Goal: Information Seeking & Learning: Learn about a topic

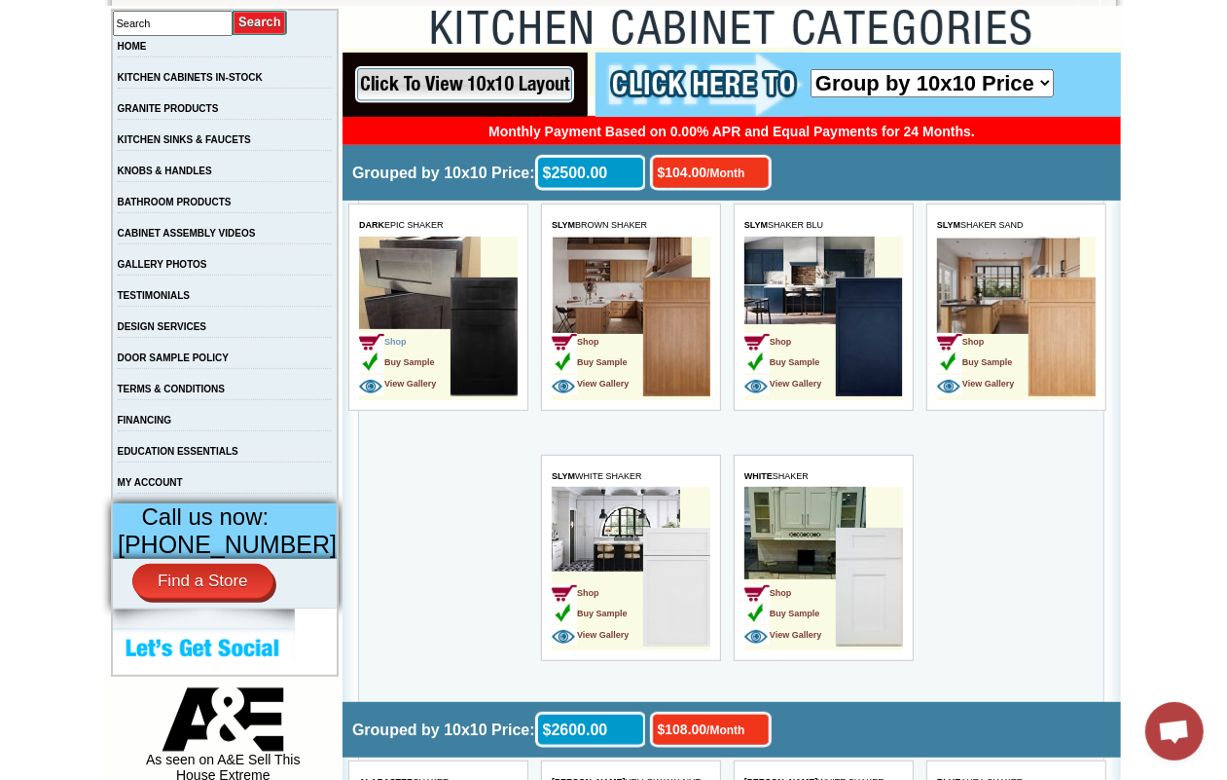
click at [405, 342] on span "Shop" at bounding box center [382, 341] width 48 height 10
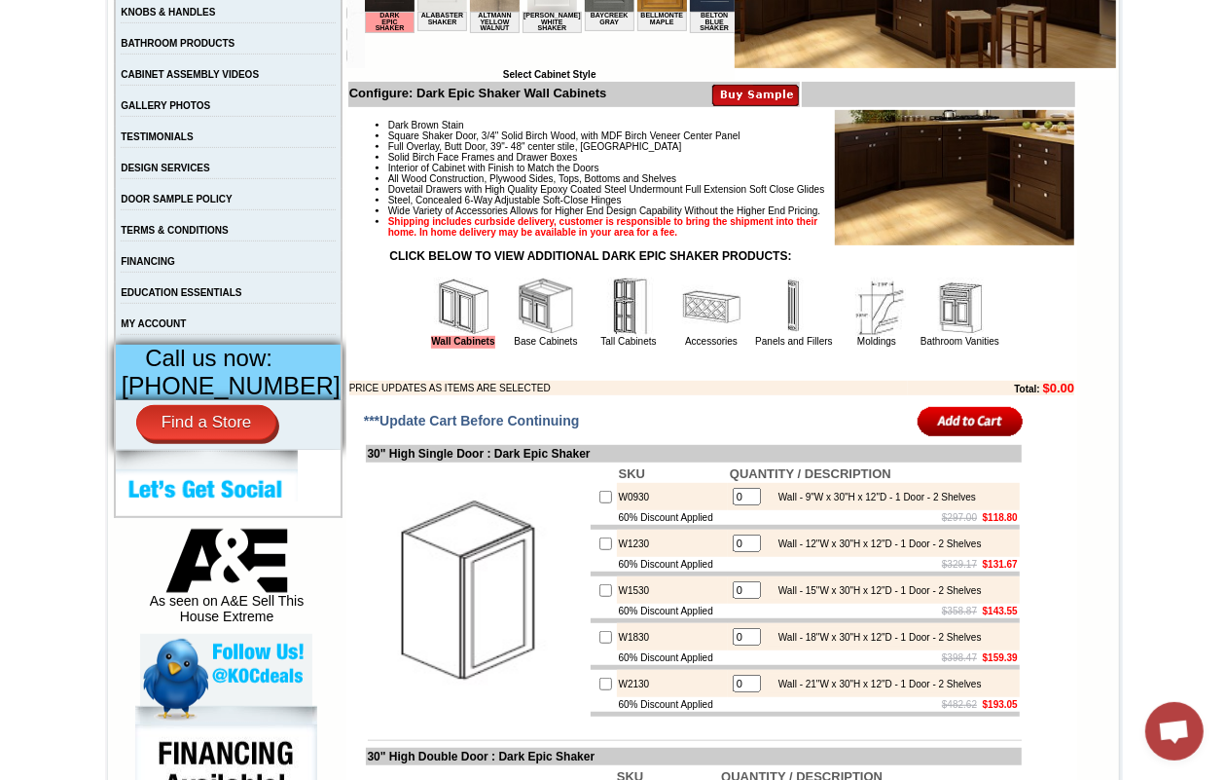
scroll to position [730, 0]
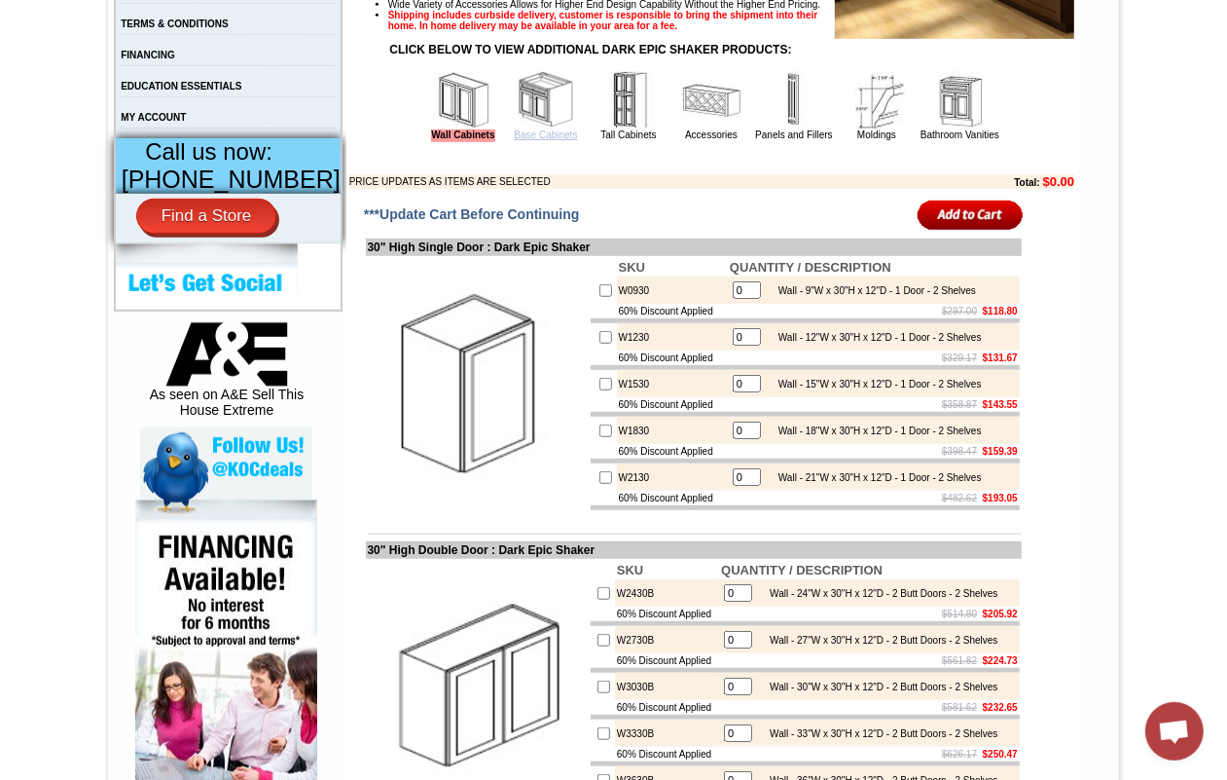
click at [518, 140] on link "Base Cabinets" at bounding box center [545, 134] width 63 height 11
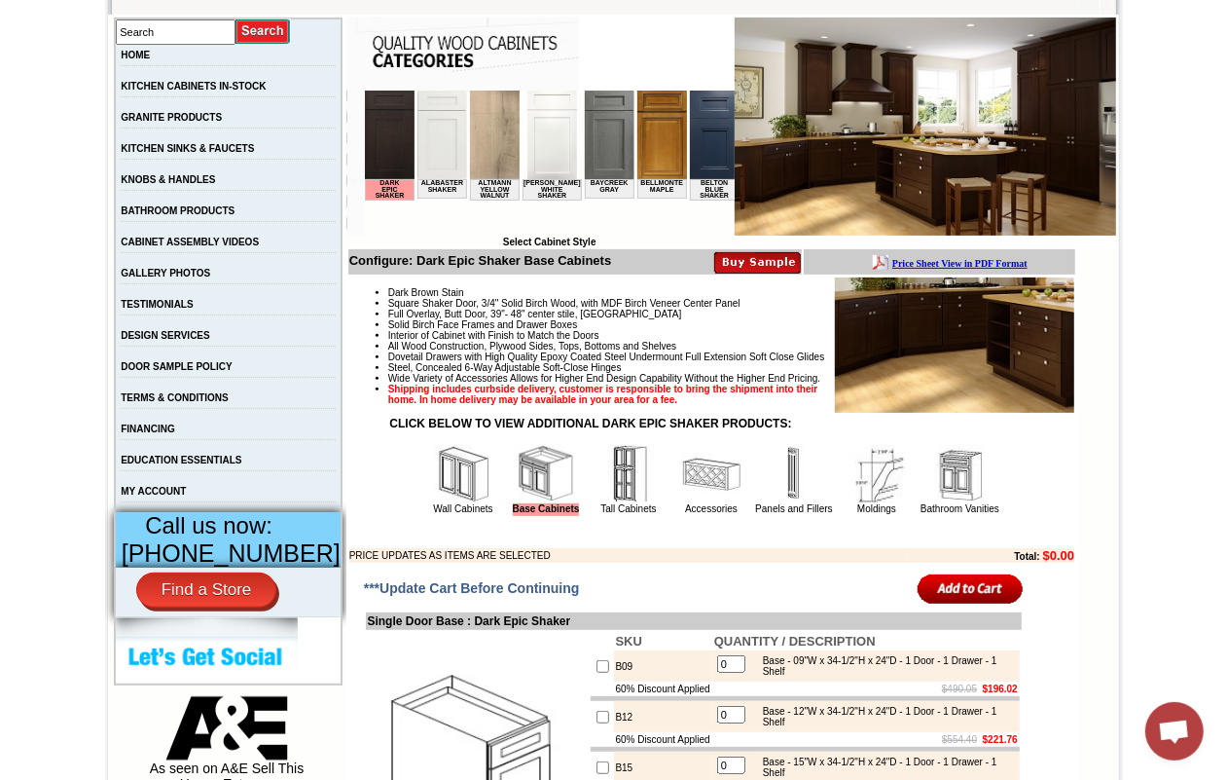
scroll to position [608, 0]
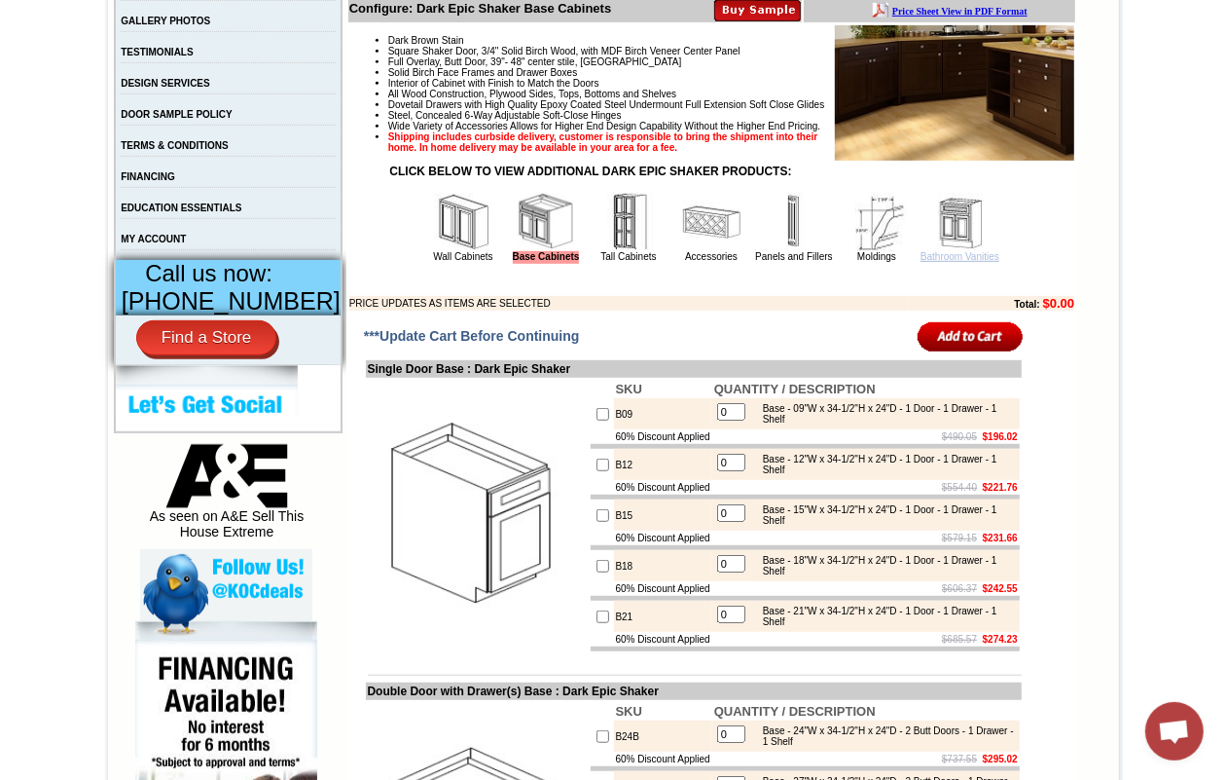
click at [959, 262] on link "Bathroom Vanities" at bounding box center [960, 256] width 79 height 11
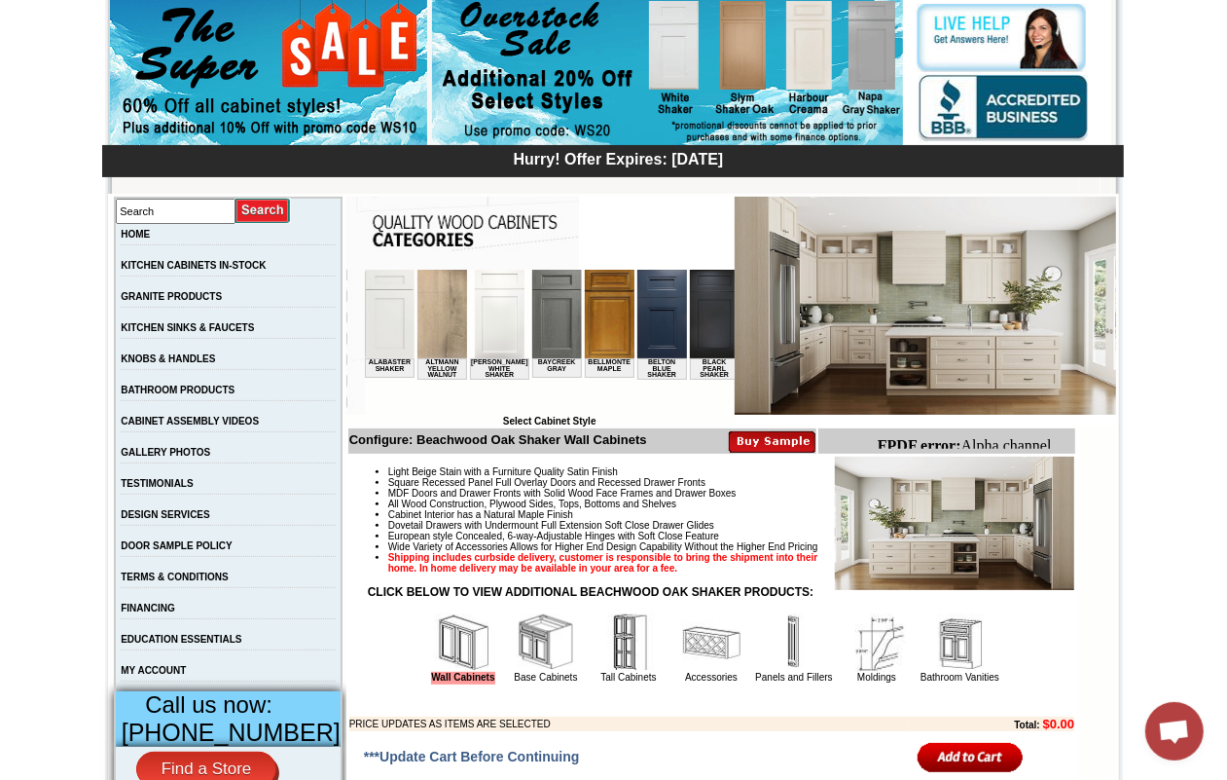
scroll to position [365, 0]
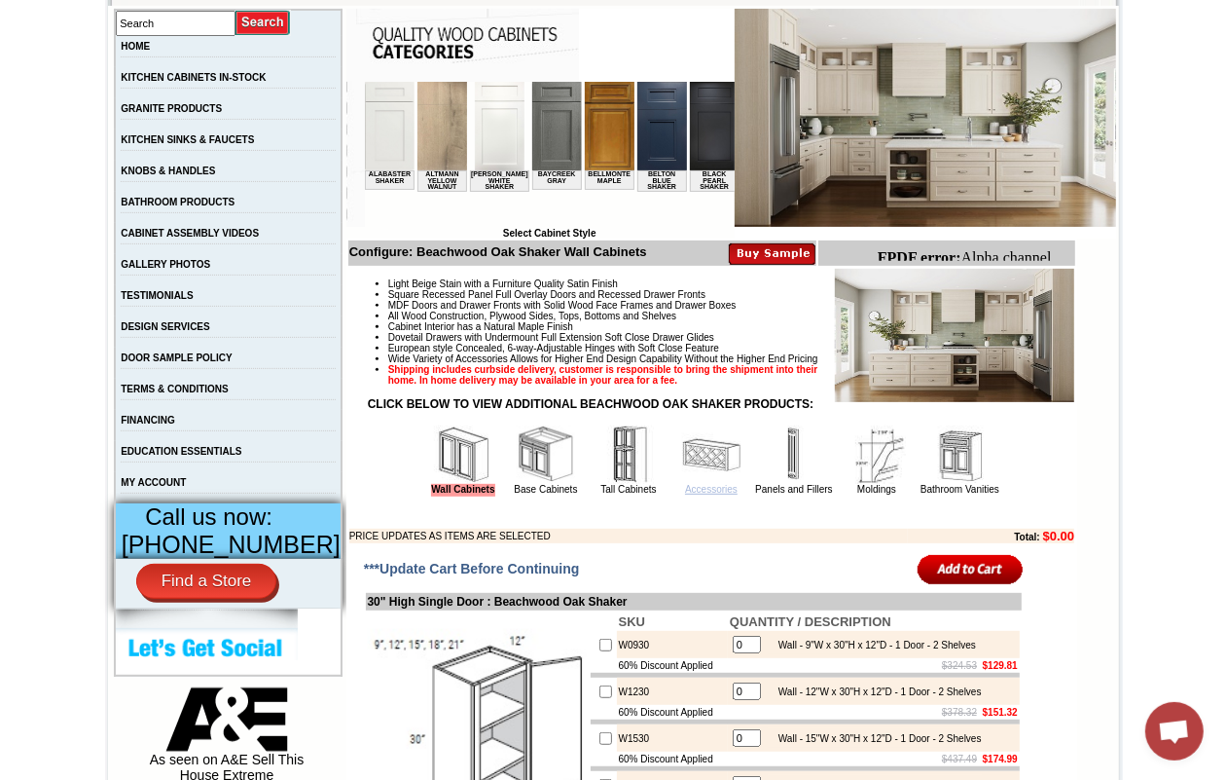
click at [685, 494] on link "Accessories" at bounding box center [711, 489] width 53 height 11
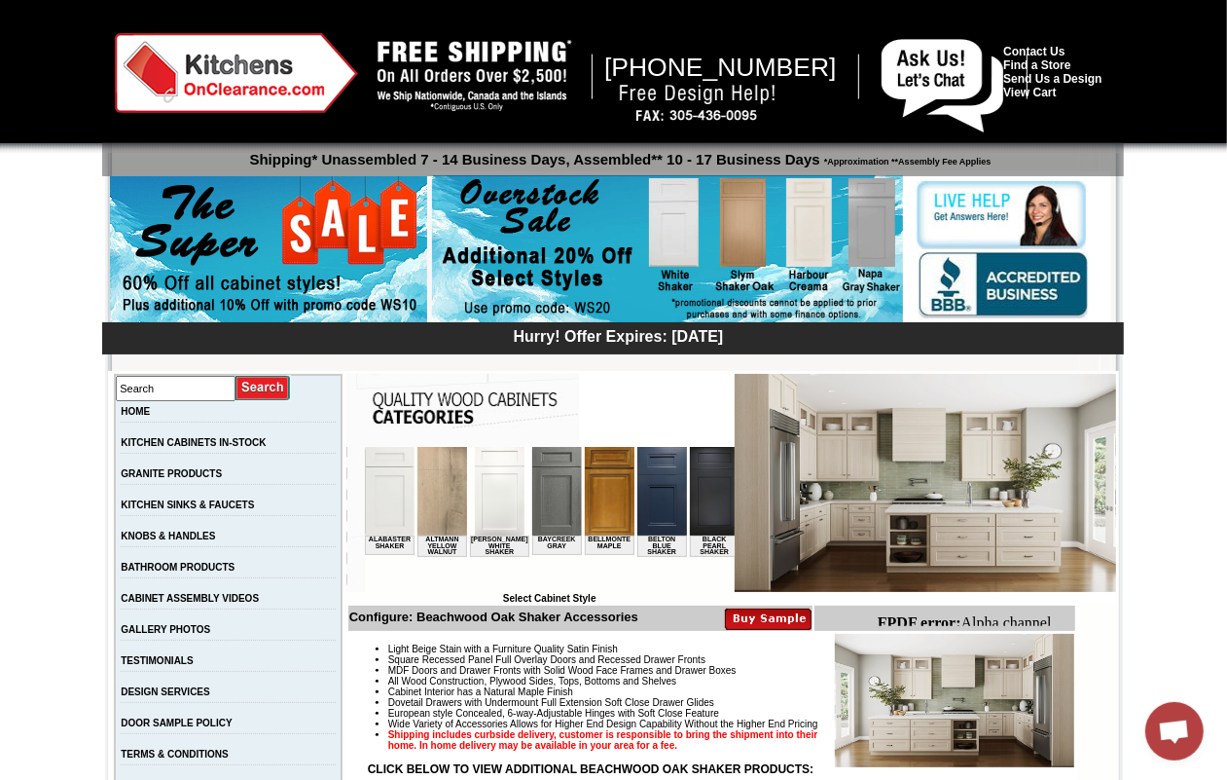
scroll to position [608, 0]
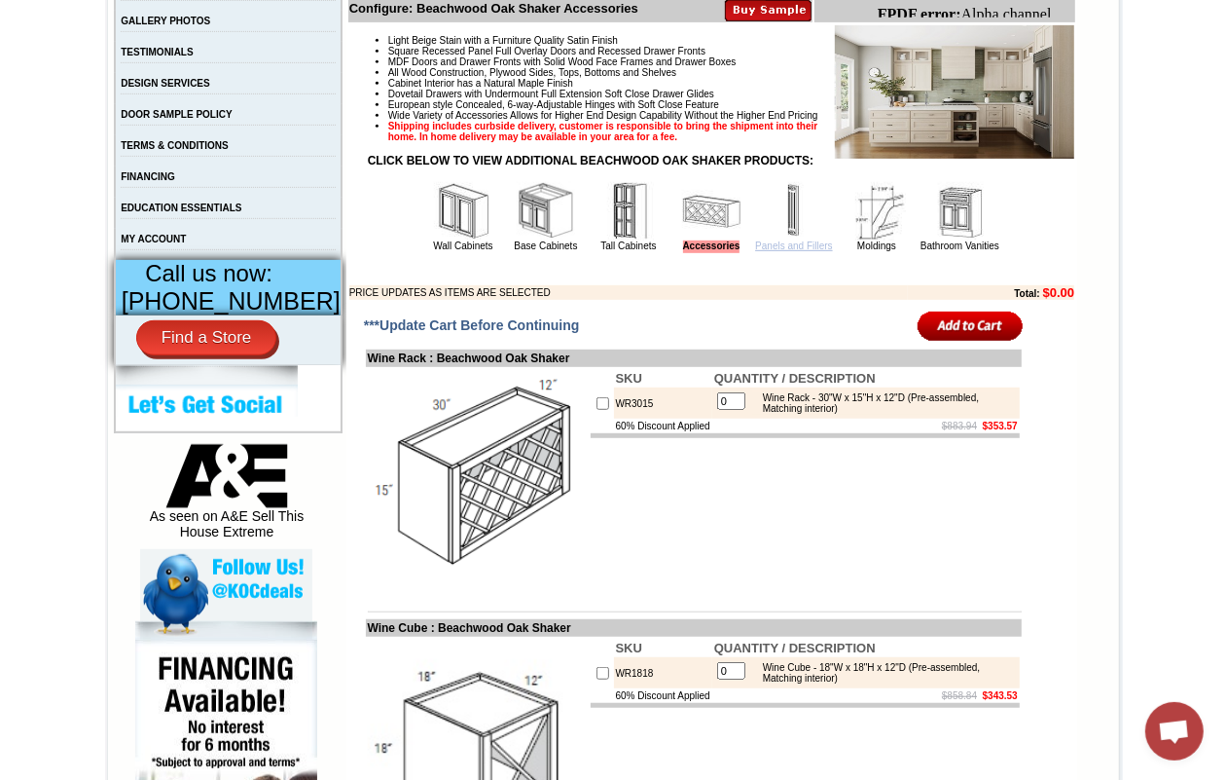
click at [781, 251] on link "Panels and Fillers" at bounding box center [793, 245] width 77 height 11
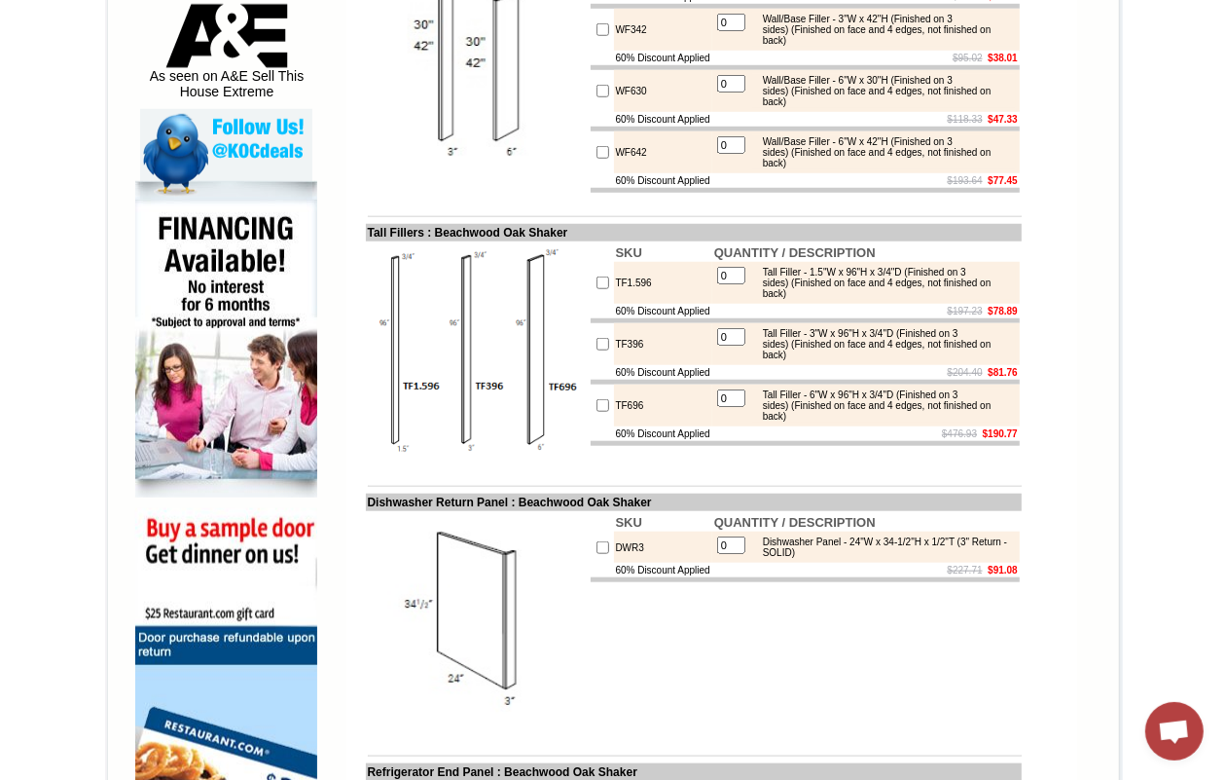
scroll to position [852, 0]
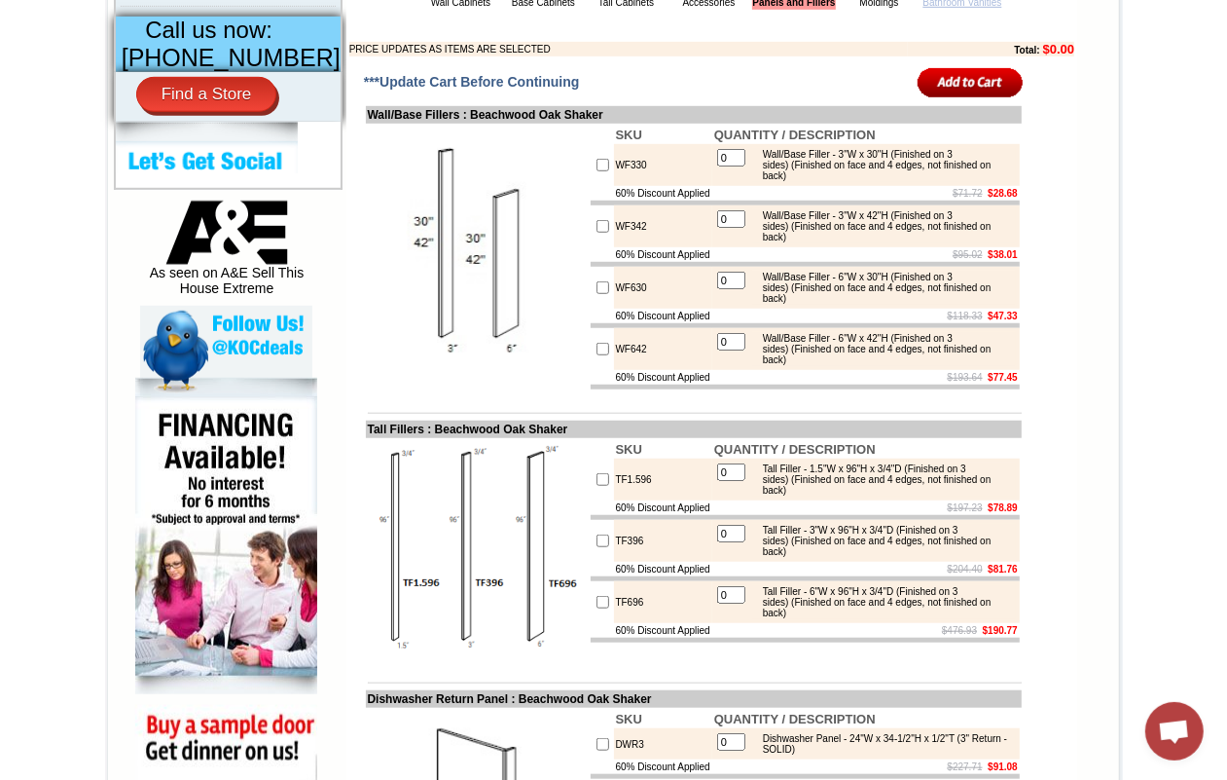
click at [945, 8] on link "Bathroom Vanities" at bounding box center [963, 2] width 79 height 11
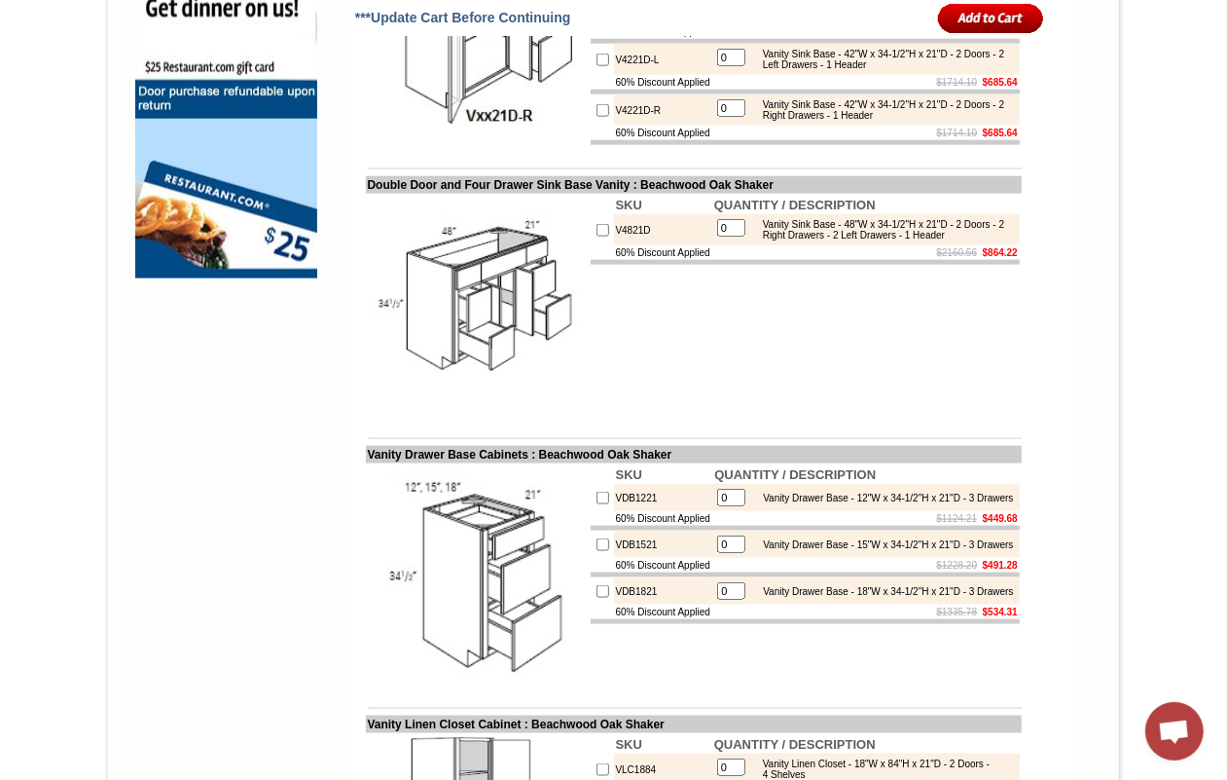
scroll to position [1582, 0]
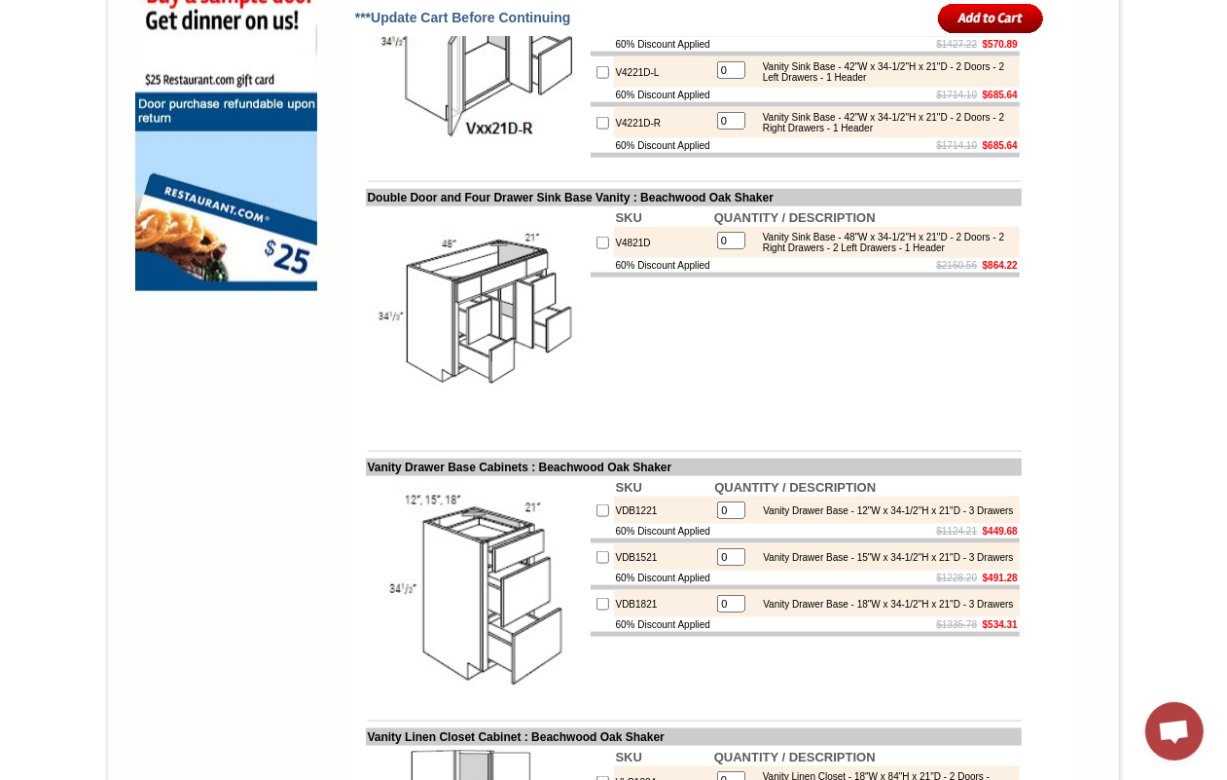
click at [614, 258] on td "V4821D" at bounding box center [663, 242] width 98 height 31
copy td "V4821D"
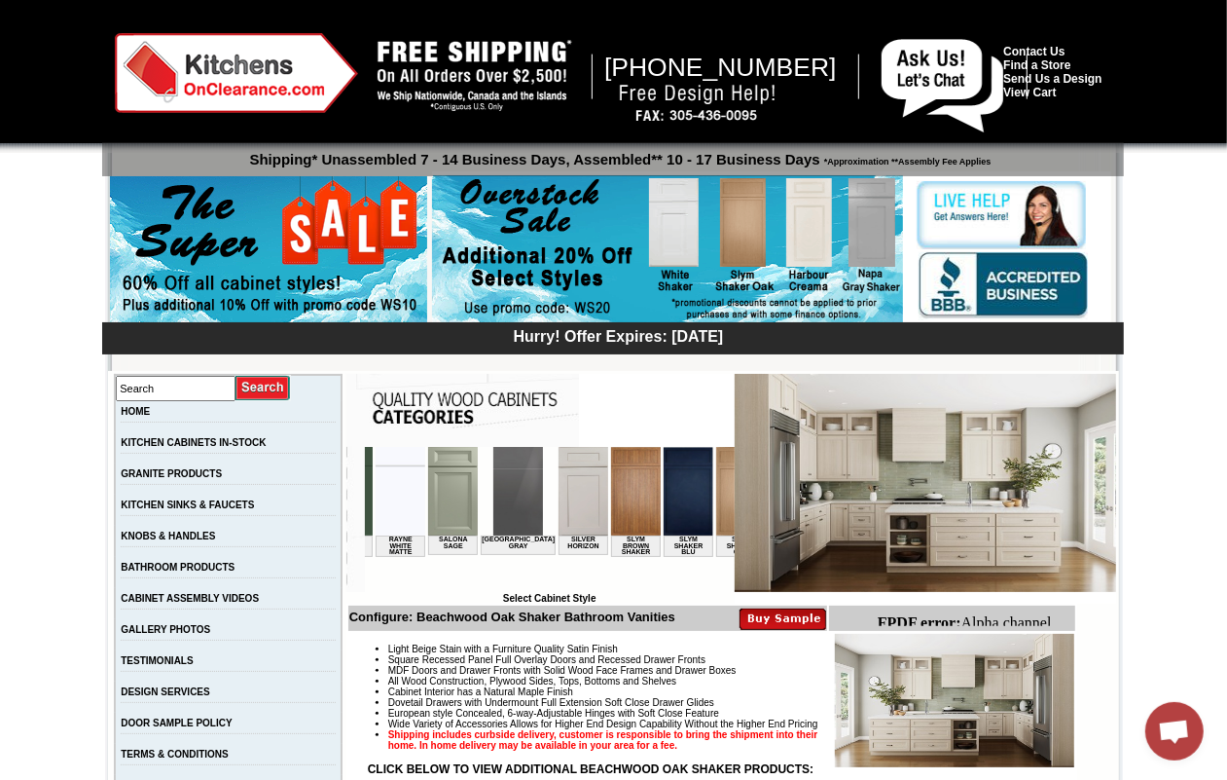
scroll to position [0, 2892]
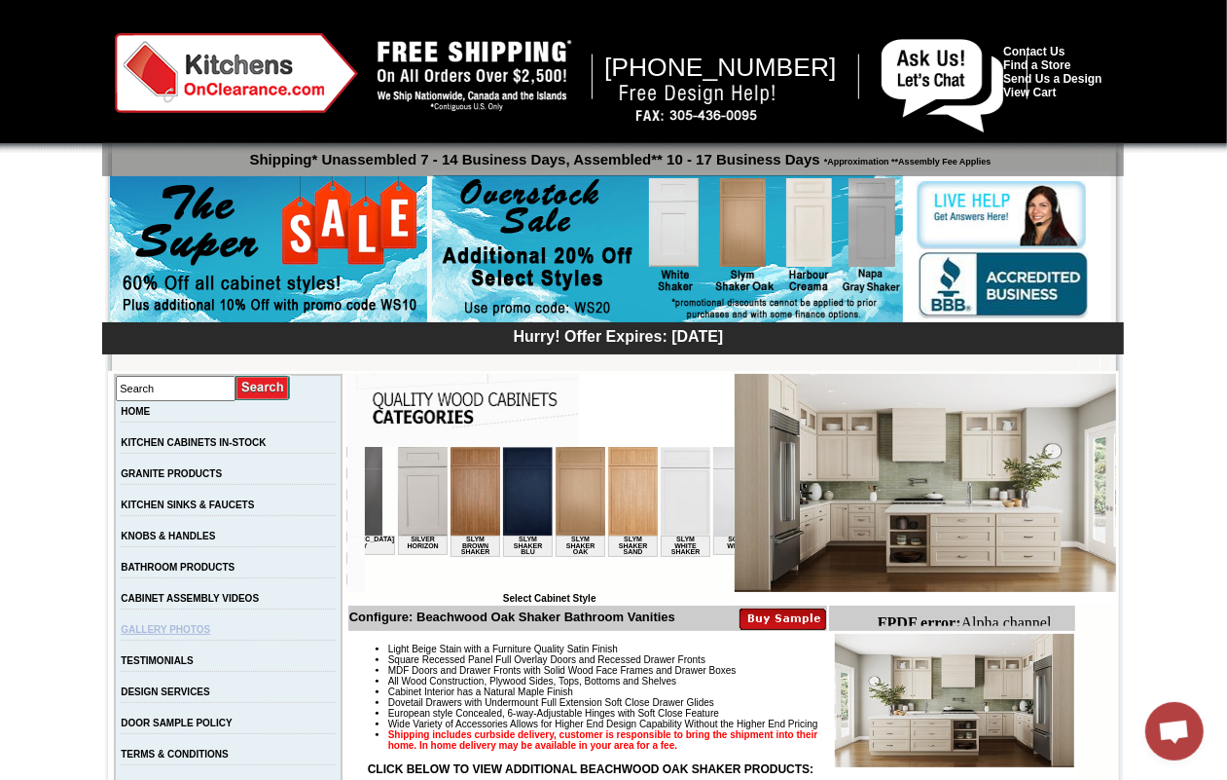
click at [172, 635] on link "GALLERY PHOTOS" at bounding box center [166, 629] width 90 height 11
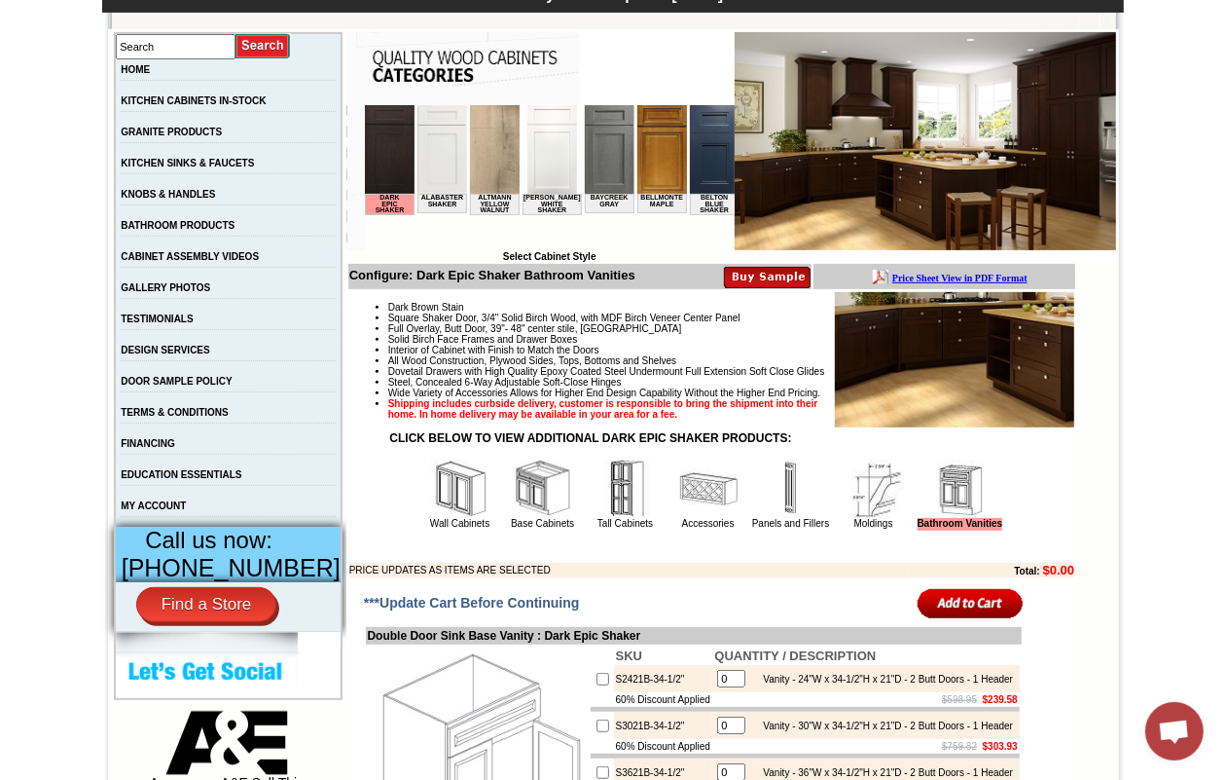
scroll to position [122, 0]
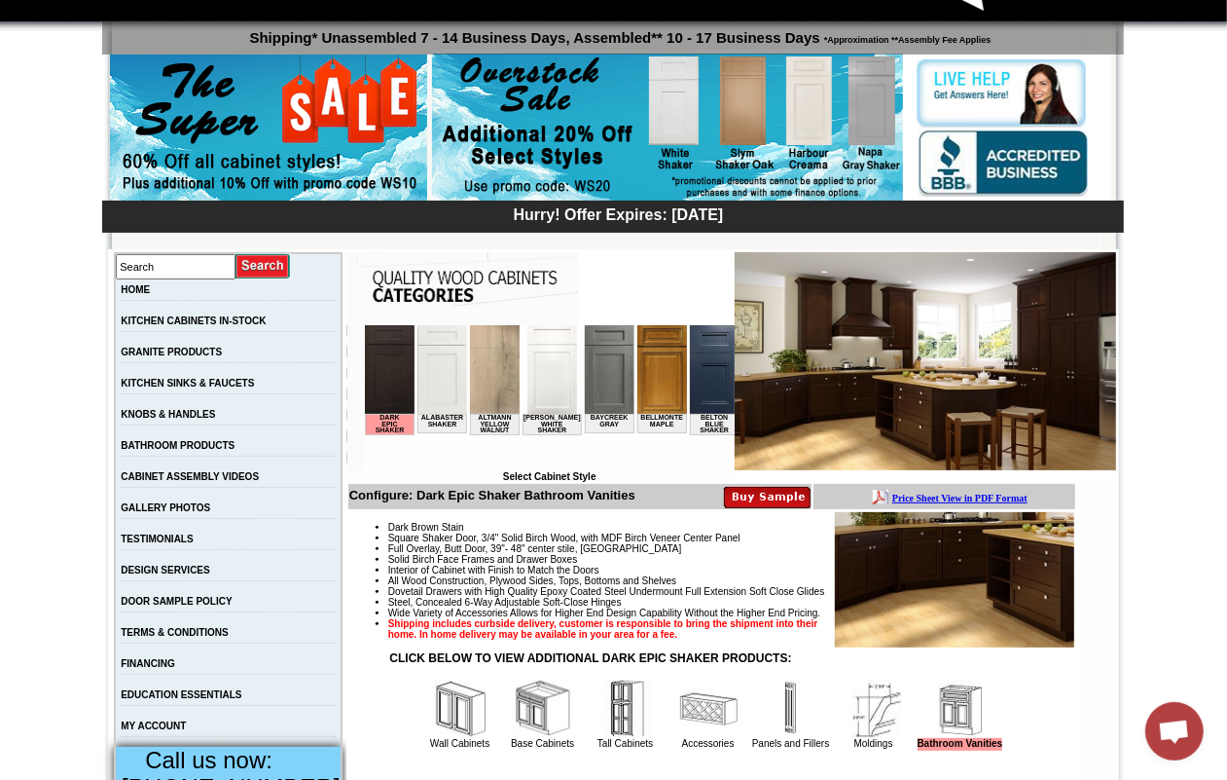
click at [660, 386] on img at bounding box center [662, 368] width 50 height 89
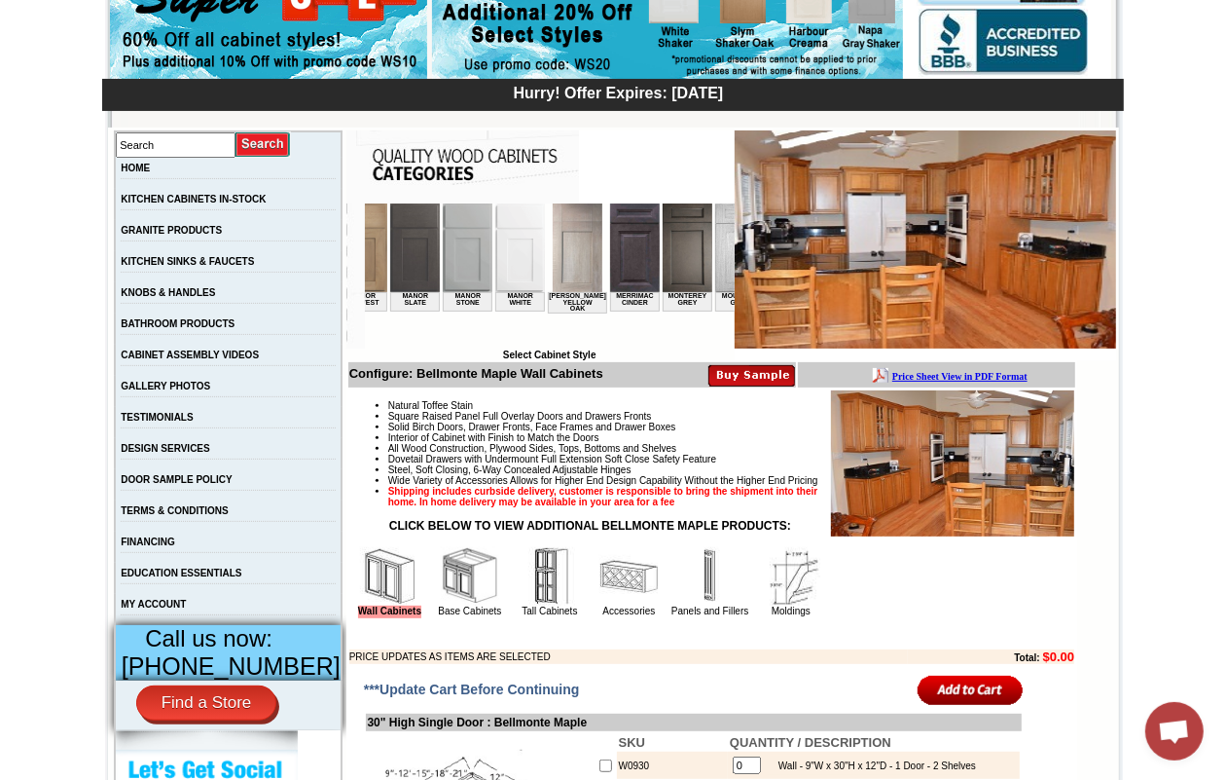
scroll to position [0, 1889]
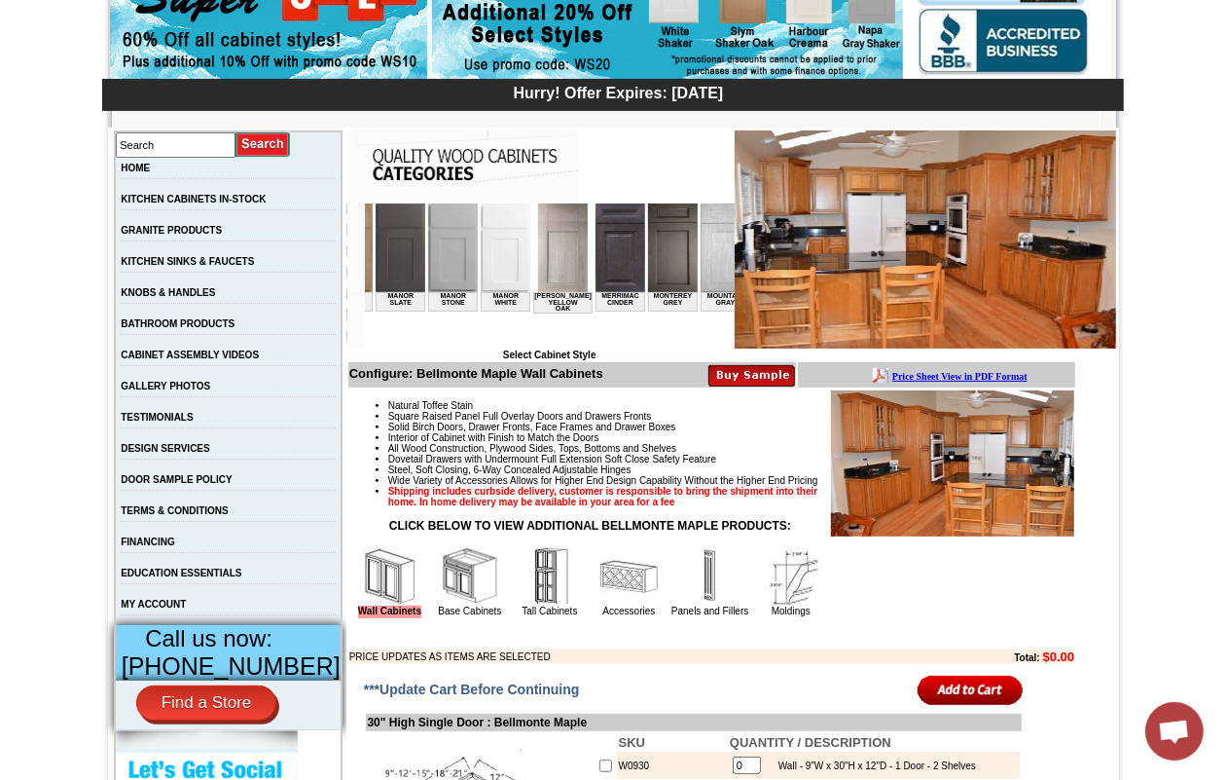
click at [595, 259] on img at bounding box center [620, 246] width 50 height 89
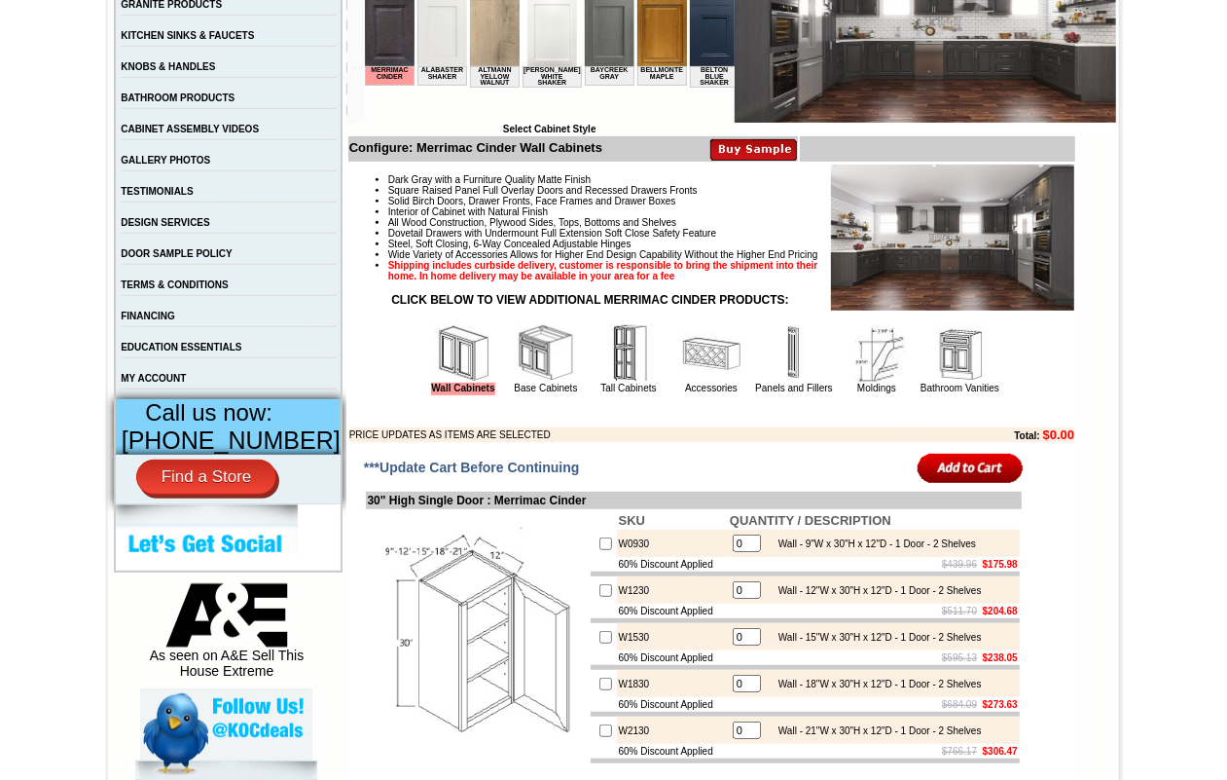
scroll to position [487, 0]
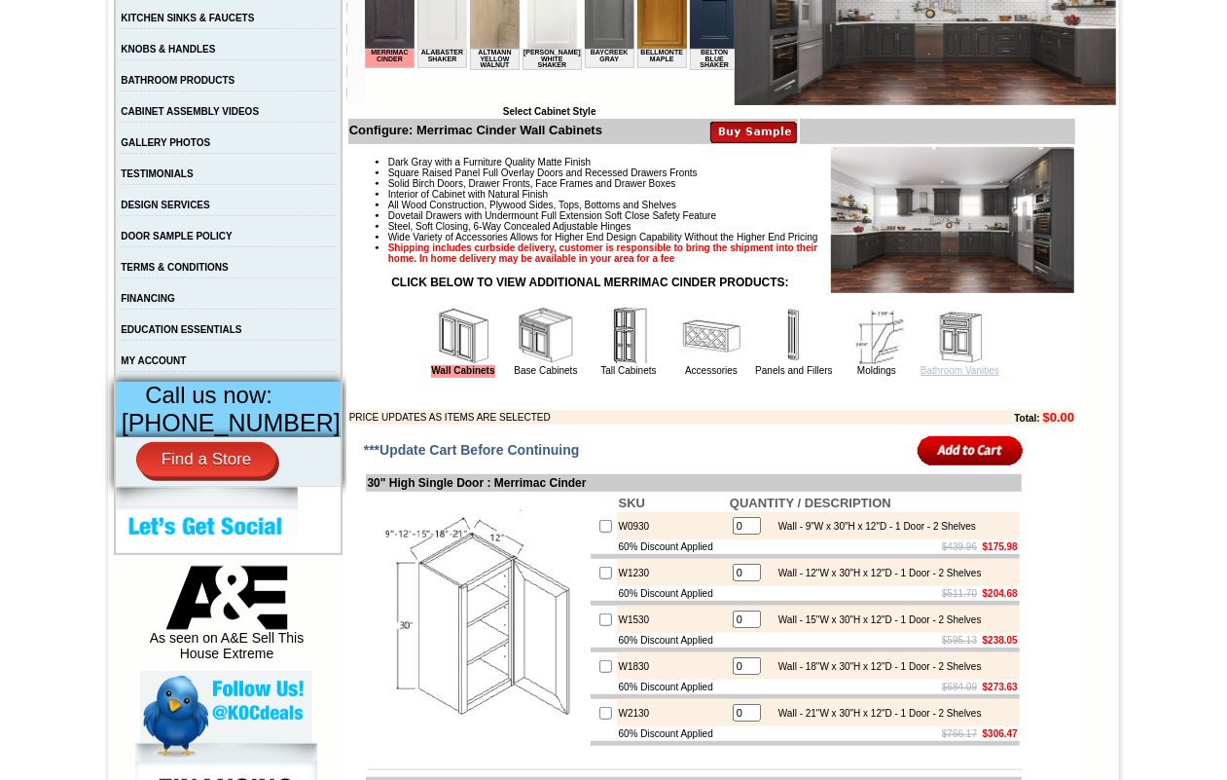
click at [925, 376] on link "Bathroom Vanities" at bounding box center [960, 370] width 79 height 11
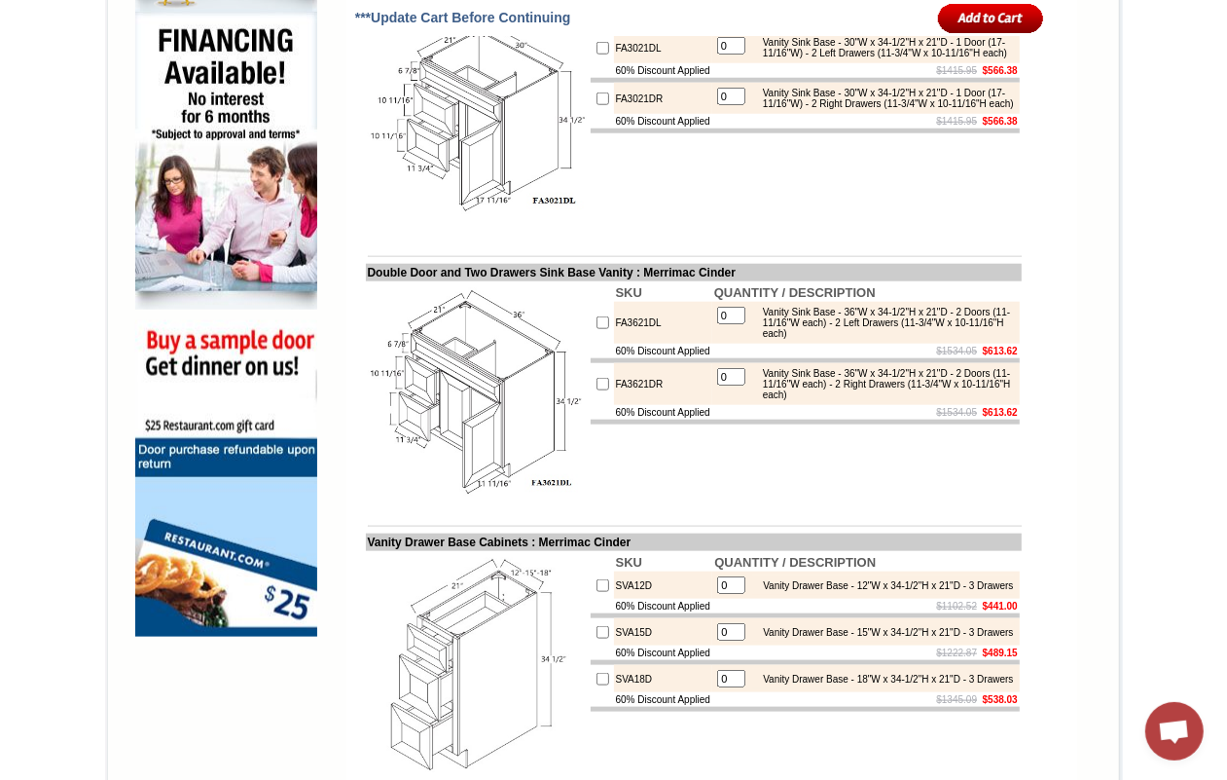
scroll to position [1460, 0]
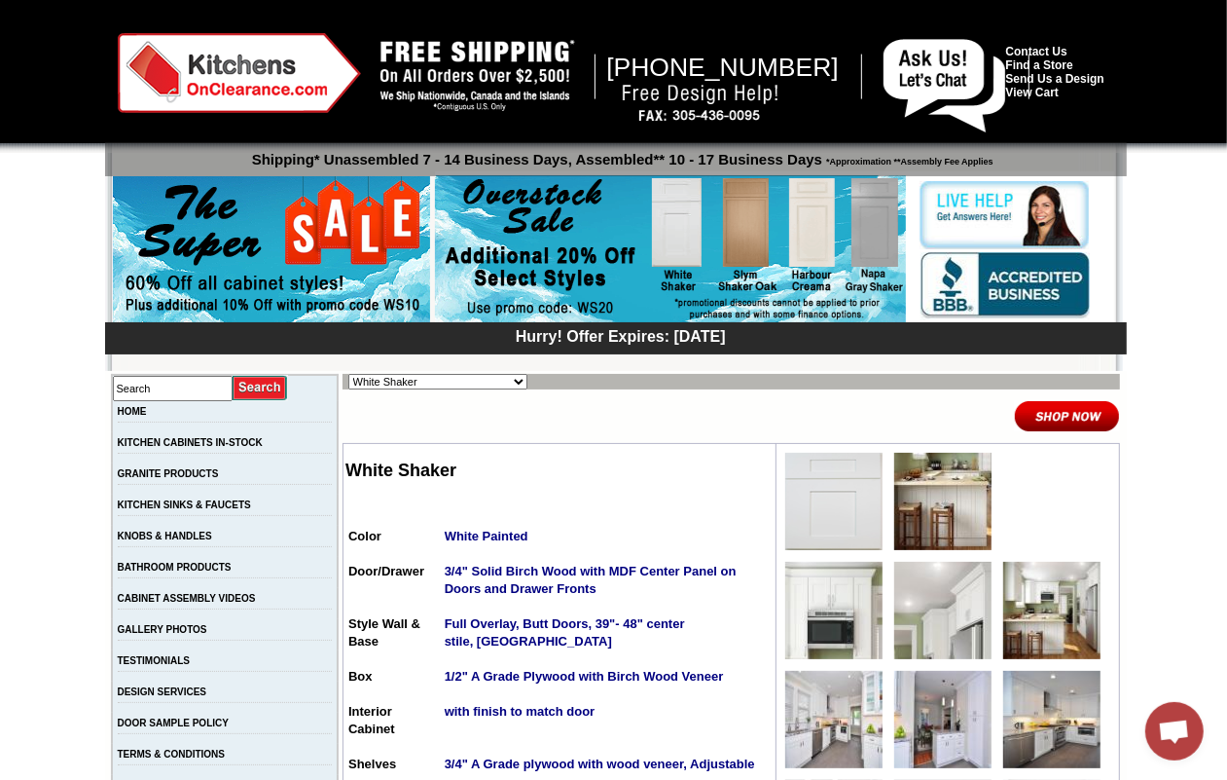
click at [421, 382] on select "Alabaster Shaker [PERSON_NAME] Yellow Walnut [PERSON_NAME] Shaker Baycreek Gray…" at bounding box center [437, 382] width 179 height 16
select select "/gallery.php?RollID=Slym_Brown_Shaker"
click at [348, 374] on select "Alabaster Shaker [PERSON_NAME] Yellow Walnut [PERSON_NAME] Shaker Baycreek Gray…" at bounding box center [437, 382] width 179 height 16
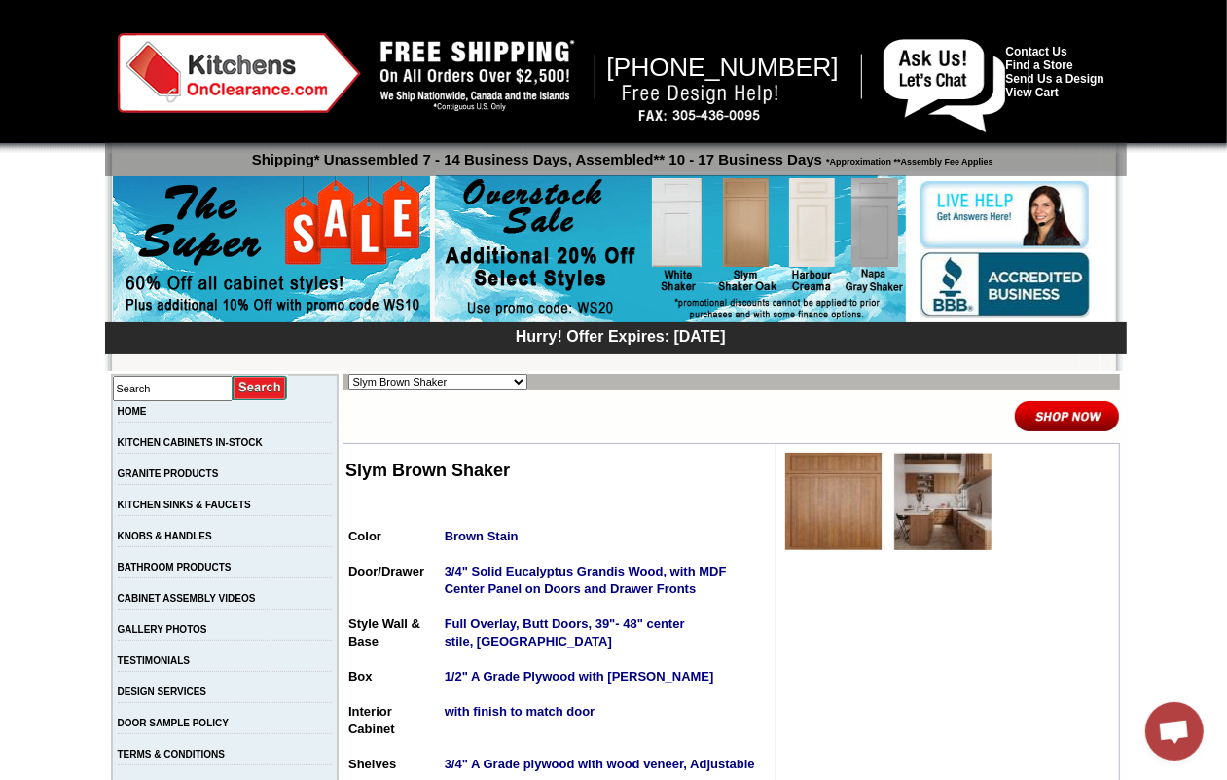
click at [464, 380] on select "Alabaster Shaker [PERSON_NAME] Yellow Walnut [PERSON_NAME] Shaker Baycreek Gray…" at bounding box center [437, 382] width 179 height 16
select select "/gallery.php?RollID=Slym_Shaker_Blu"
click at [348, 374] on select "Alabaster Shaker [PERSON_NAME] Yellow Walnut [PERSON_NAME] Shaker Baycreek Gray…" at bounding box center [437, 382] width 179 height 16
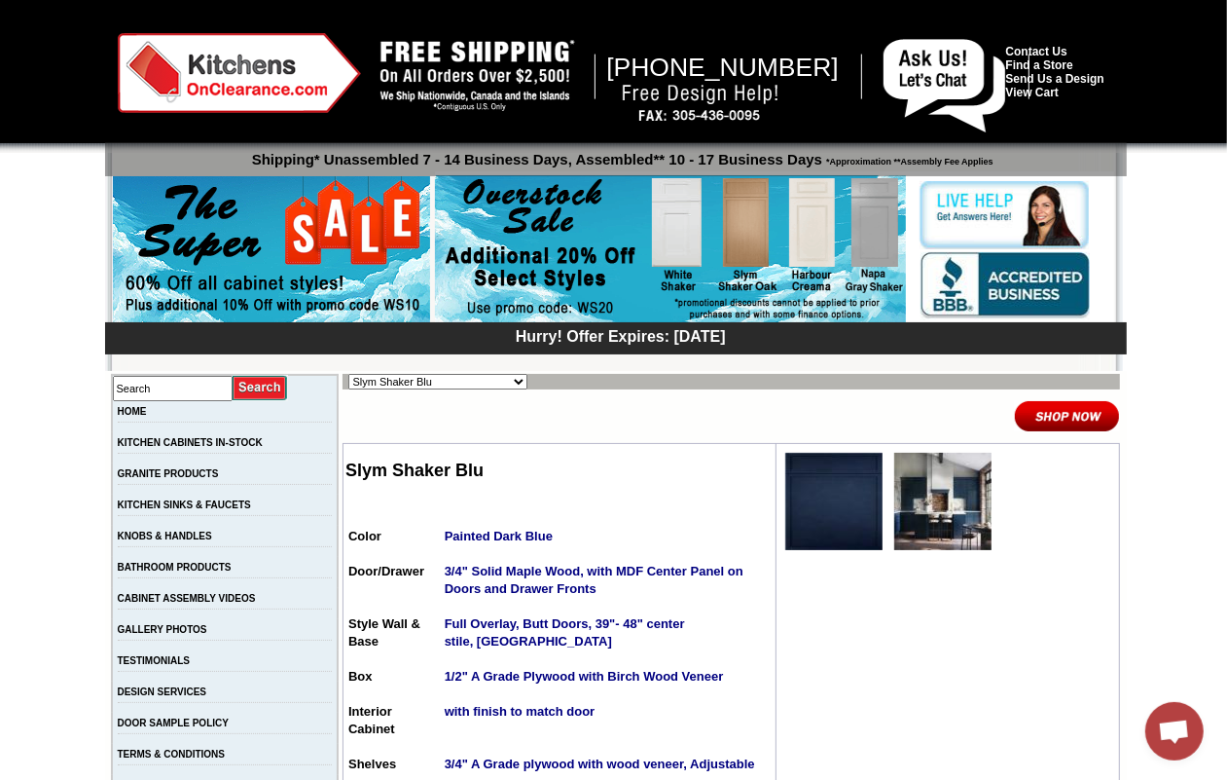
click at [487, 378] on select "Alabaster Shaker [PERSON_NAME] Yellow Walnut [PERSON_NAME] Shaker Baycreek Gray…" at bounding box center [437, 382] width 179 height 16
select select "/gallery.php?RollID=Slym_Shaker_Oak"
click at [348, 374] on select "Alabaster Shaker [PERSON_NAME] Yellow Walnut [PERSON_NAME] Shaker Baycreek Gray…" at bounding box center [437, 382] width 179 height 16
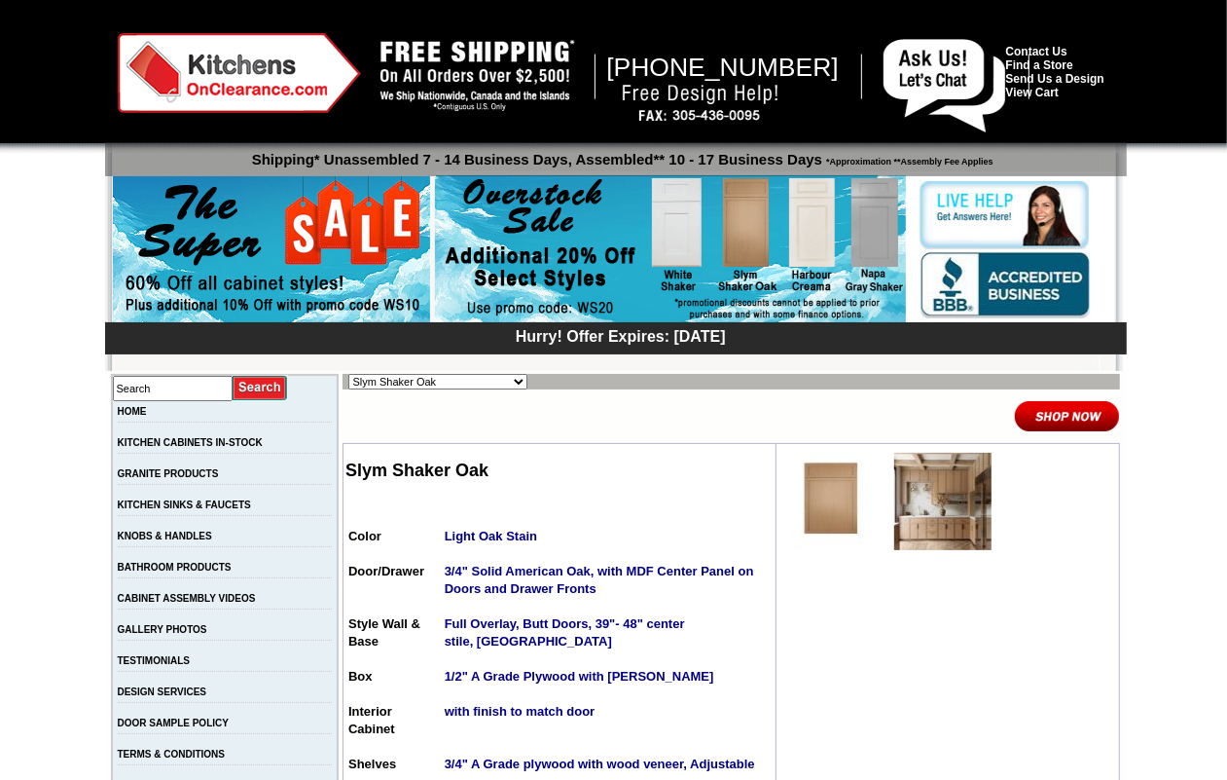
click at [488, 375] on select "Alabaster Shaker [PERSON_NAME] Yellow Walnut [PERSON_NAME] Shaker Baycreek Gray…" at bounding box center [437, 382] width 179 height 16
select select "/gallery.php?RollID=Slym_Shaker_Sand"
click at [348, 374] on select "Alabaster Shaker [PERSON_NAME] Yellow Walnut [PERSON_NAME] Shaker Baycreek Gray…" at bounding box center [437, 382] width 179 height 16
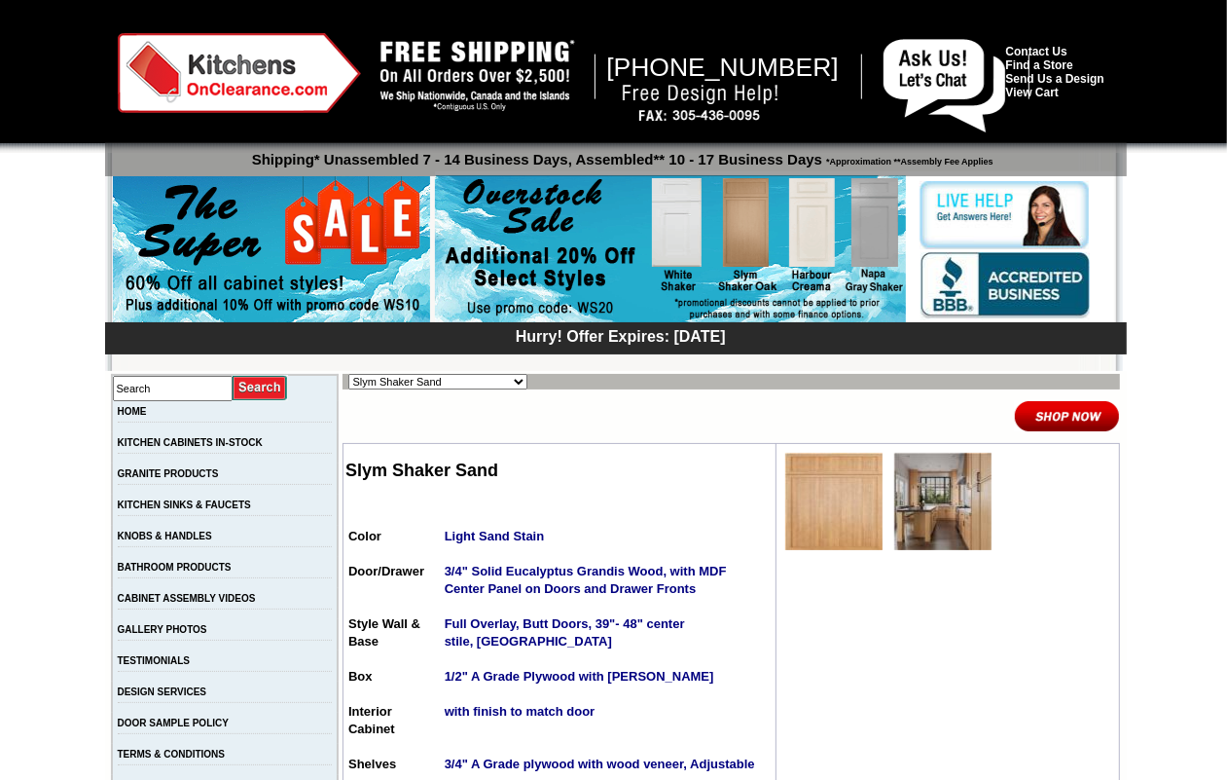
click at [488, 376] on select "Alabaster Shaker [PERSON_NAME] Yellow Walnut [PERSON_NAME] Shaker Baycreek Gray…" at bounding box center [437, 382] width 179 height 16
select select "/gallery.php?RollID=Slym_White_Shaker"
click at [348, 374] on select "Alabaster Shaker [PERSON_NAME] Yellow Walnut [PERSON_NAME] Shaker Baycreek Gray…" at bounding box center [437, 382] width 179 height 16
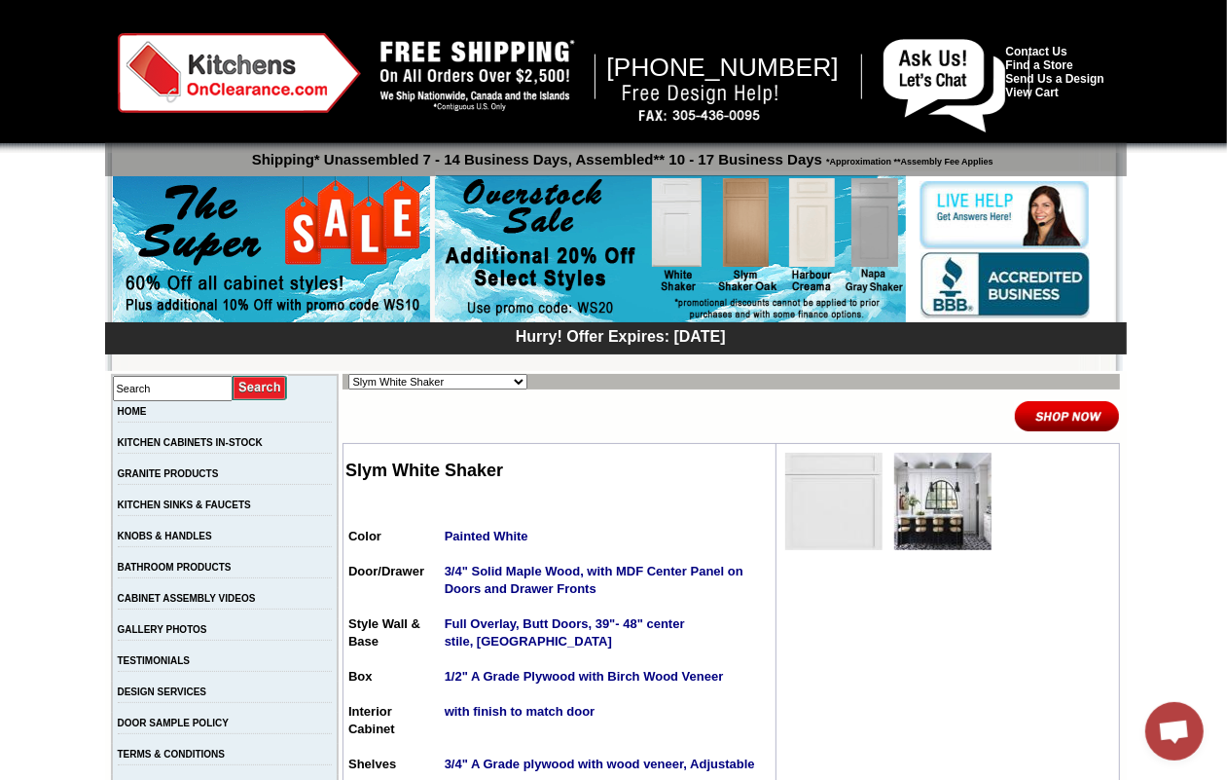
click at [460, 383] on select "Alabaster Shaker Altmann Yellow Walnut Ashton White Shaker Baycreek Gray Beachw…" at bounding box center [437, 382] width 179 height 16
select select "/gallery.php?RollID=Alabaster_Shaker"
click at [348, 374] on select "Alabaster Shaker Altmann Yellow Walnut Ashton White Shaker Baycreek Gray Beachw…" at bounding box center [437, 382] width 179 height 16
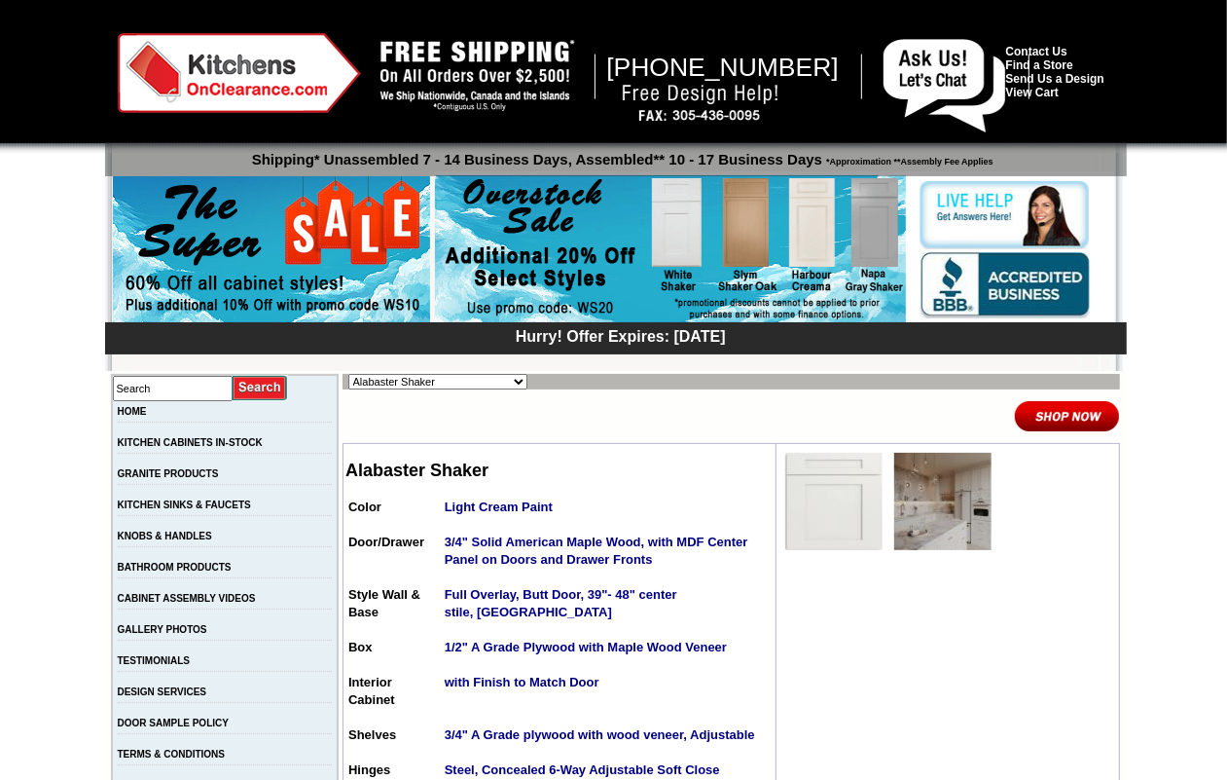
click at [458, 383] on select "Alabaster Shaker Altmann Yellow Walnut Ashton White Shaker Baycreek Gray Beachw…" at bounding box center [437, 382] width 179 height 16
select select "/gallery.php?RollID=Landmark_Shaker_Oak"
click at [348, 374] on select "Alabaster Shaker Altmann Yellow Walnut Ashton White Shaker Baycreek Gray Beachw…" at bounding box center [437, 382] width 179 height 16
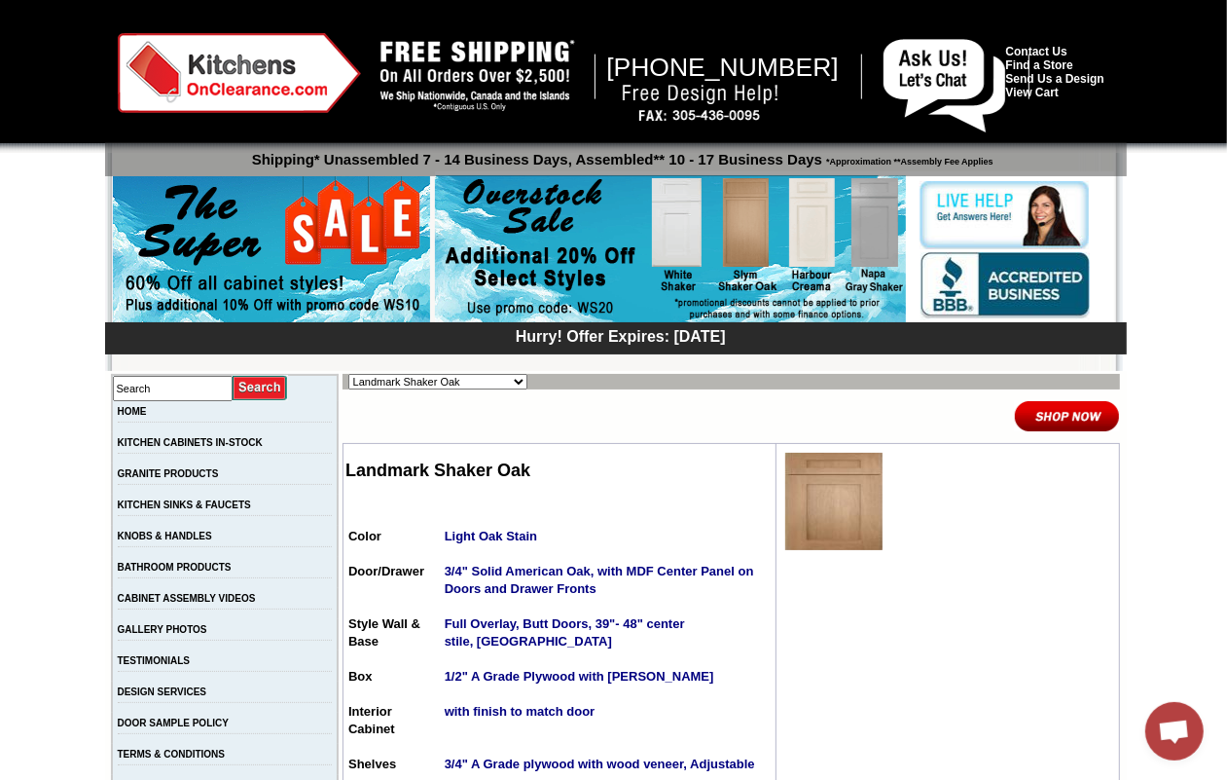
click at [464, 376] on select "Alabaster Shaker Altmann Yellow Walnut Ashton White Shaker Baycreek Gray Beachw…" at bounding box center [437, 382] width 179 height 16
select select "/gallery.php?RollID=Ebony_Stained_Shaker"
click at [348, 374] on select "Alabaster Shaker Altmann Yellow Walnut Ashton White Shaker Baycreek Gray Beachw…" at bounding box center [437, 382] width 179 height 16
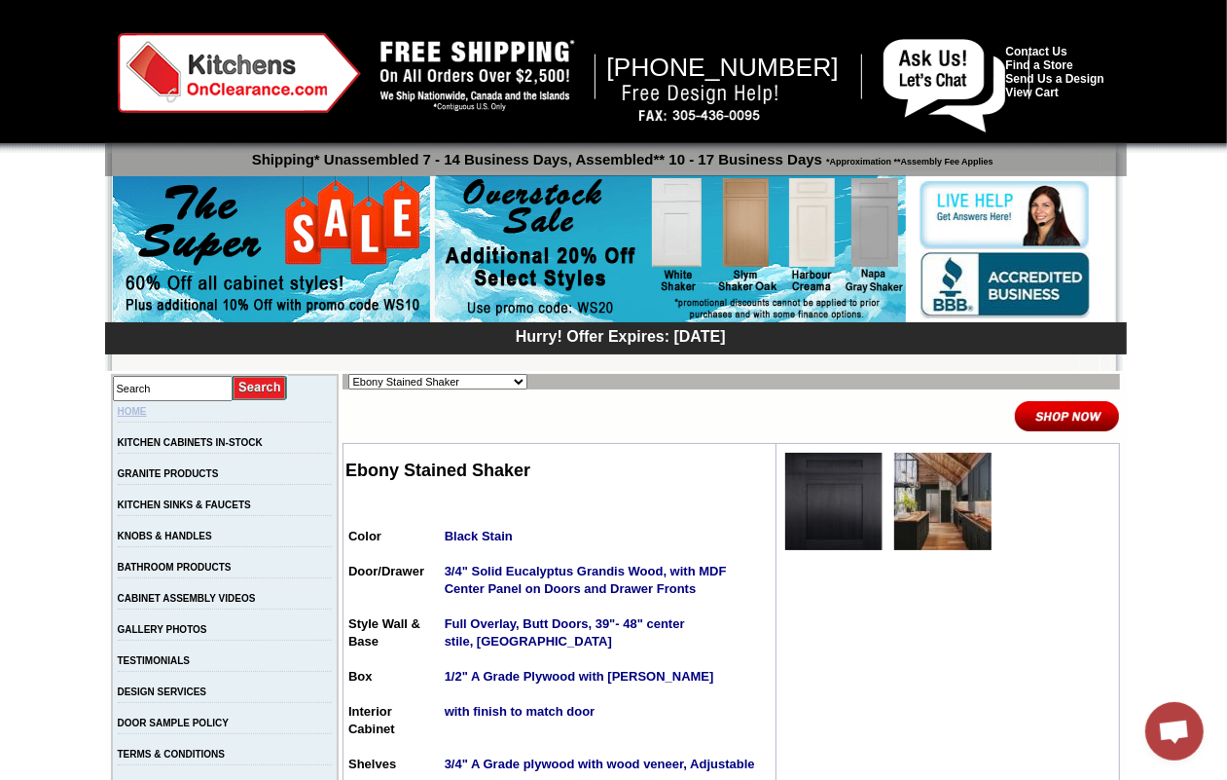
click at [147, 412] on link "HOME" at bounding box center [132, 411] width 29 height 11
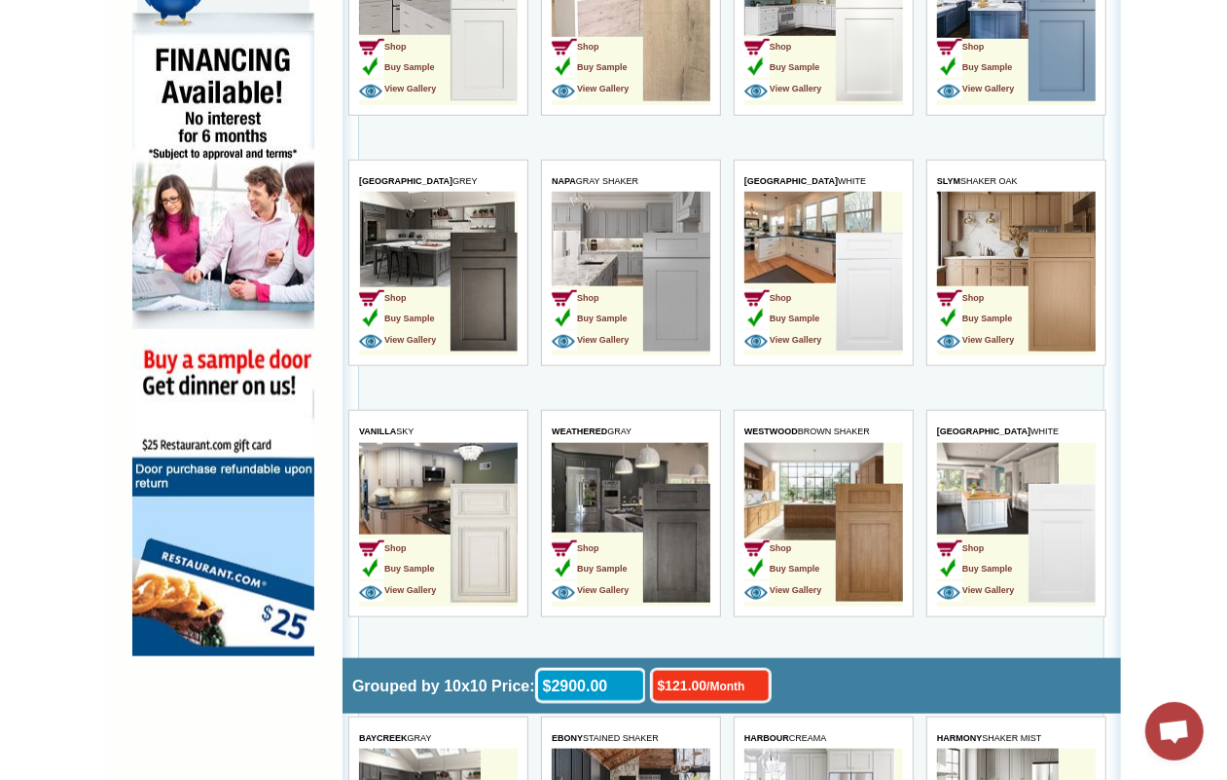
scroll to position [5135, 0]
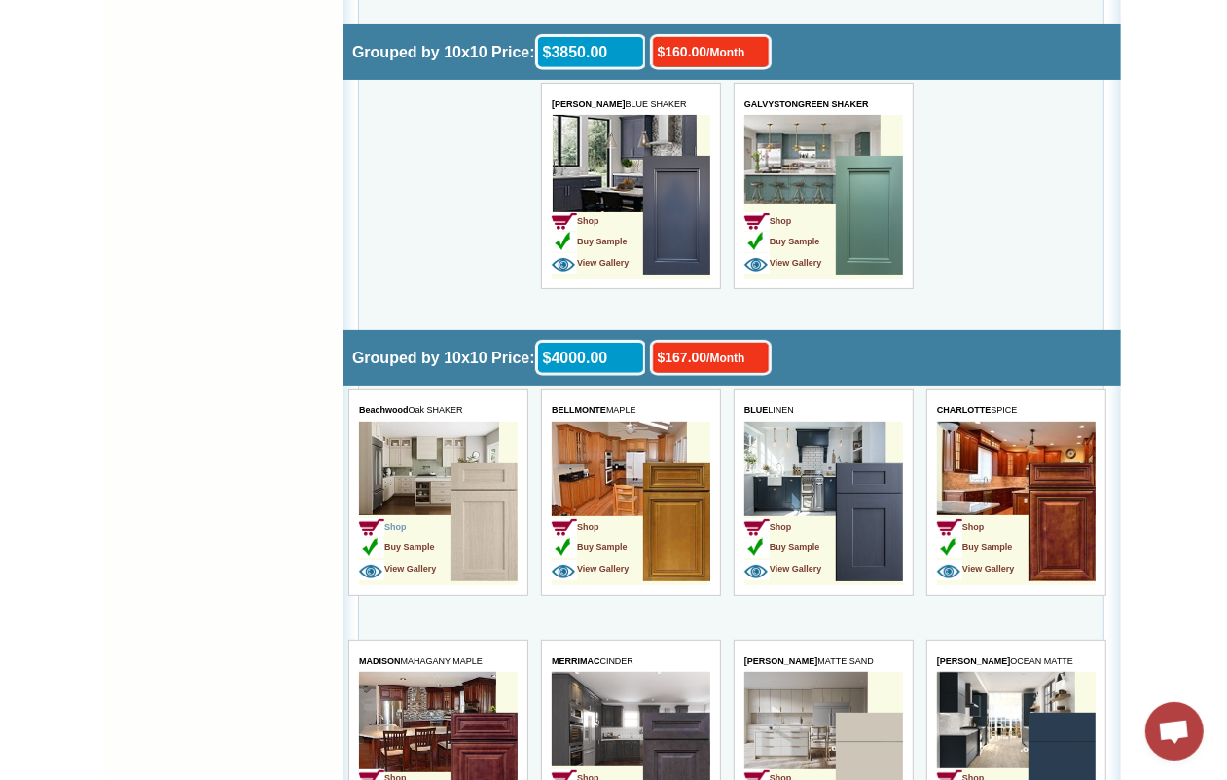
click at [400, 523] on span "Shop" at bounding box center [382, 528] width 48 height 10
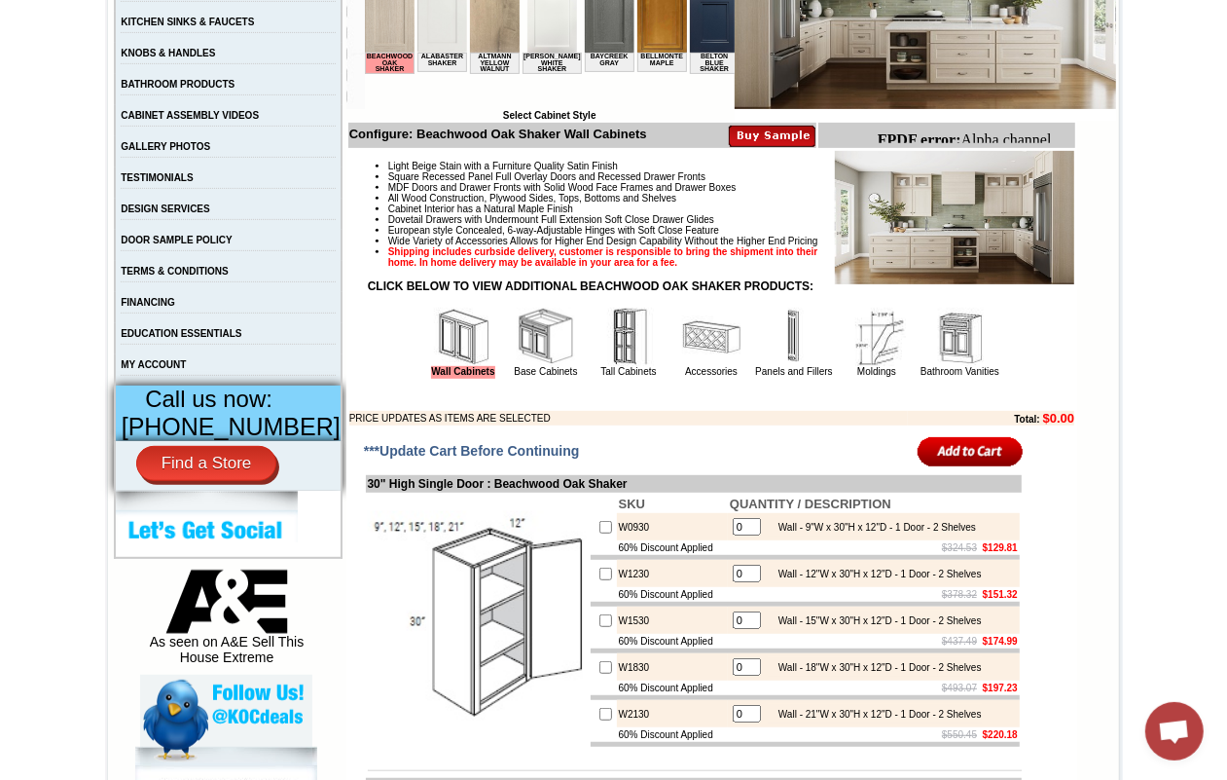
scroll to position [608, 0]
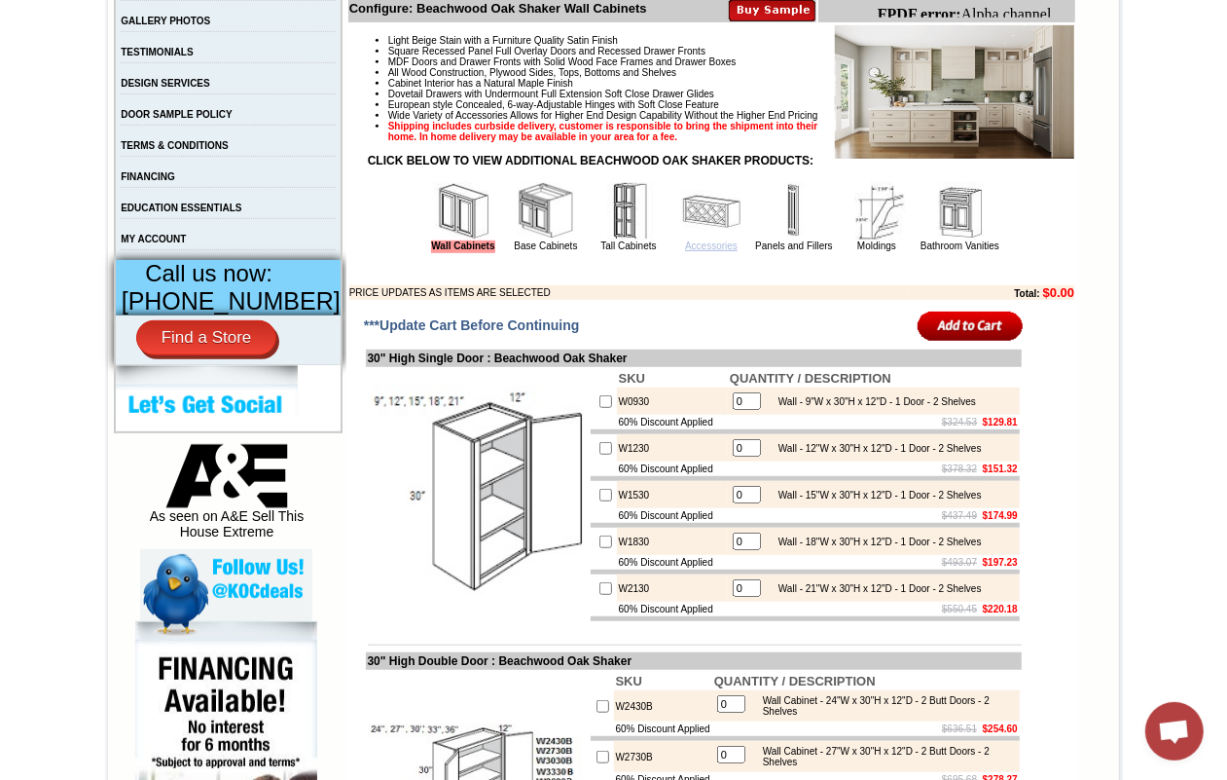
click at [692, 251] on link "Accessories" at bounding box center [711, 245] width 53 height 11
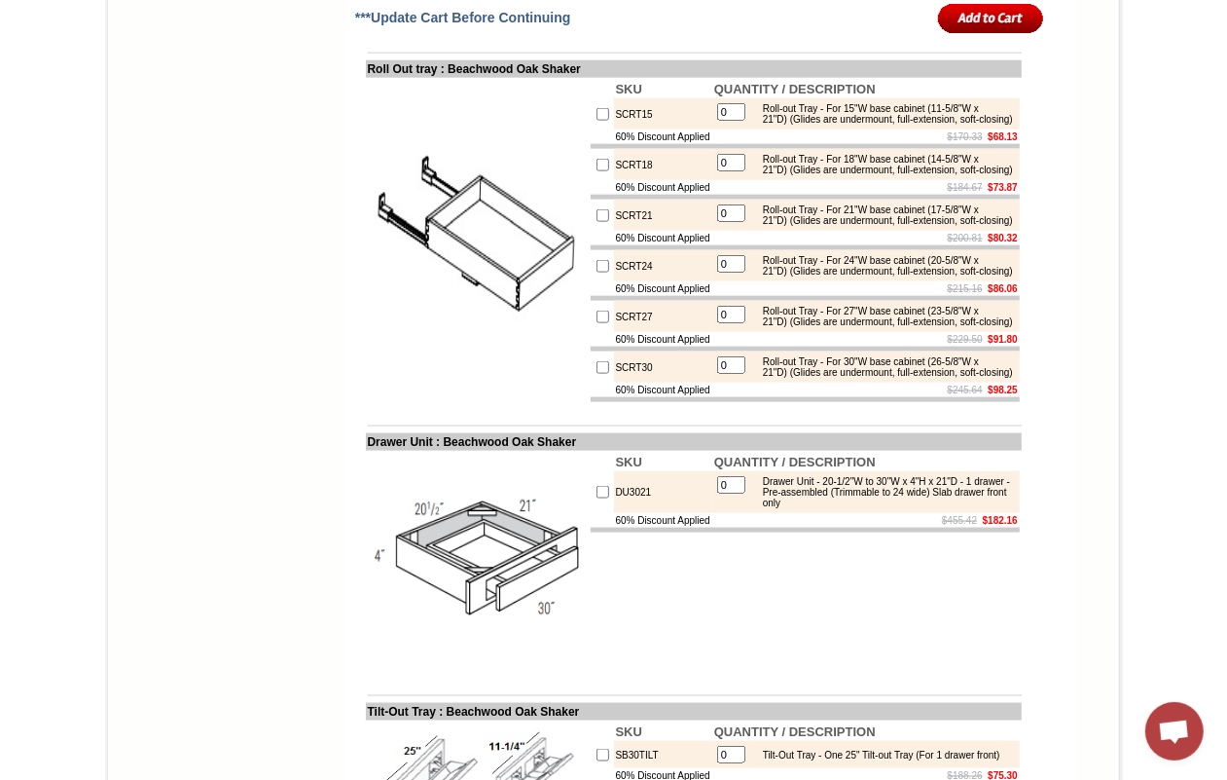
scroll to position [6646, 0]
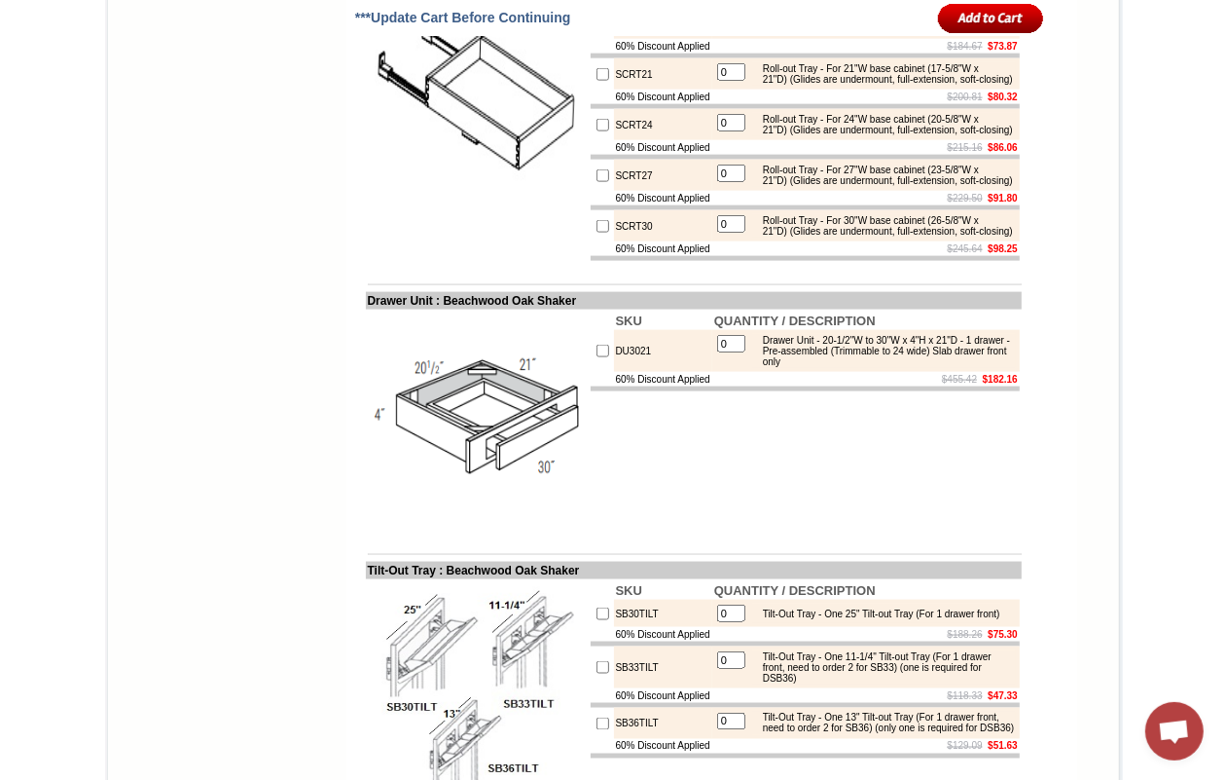
drag, startPoint x: 1233, startPoint y: 52, endPoint x: 1218, endPoint y: 411, distance: 359.5
click at [1218, 411] on html "[PHONE_NUMBER] Contact Us Find a Store Send Us a Design View Cart Shipping* Una…" at bounding box center [613, 39] width 1227 height 13370
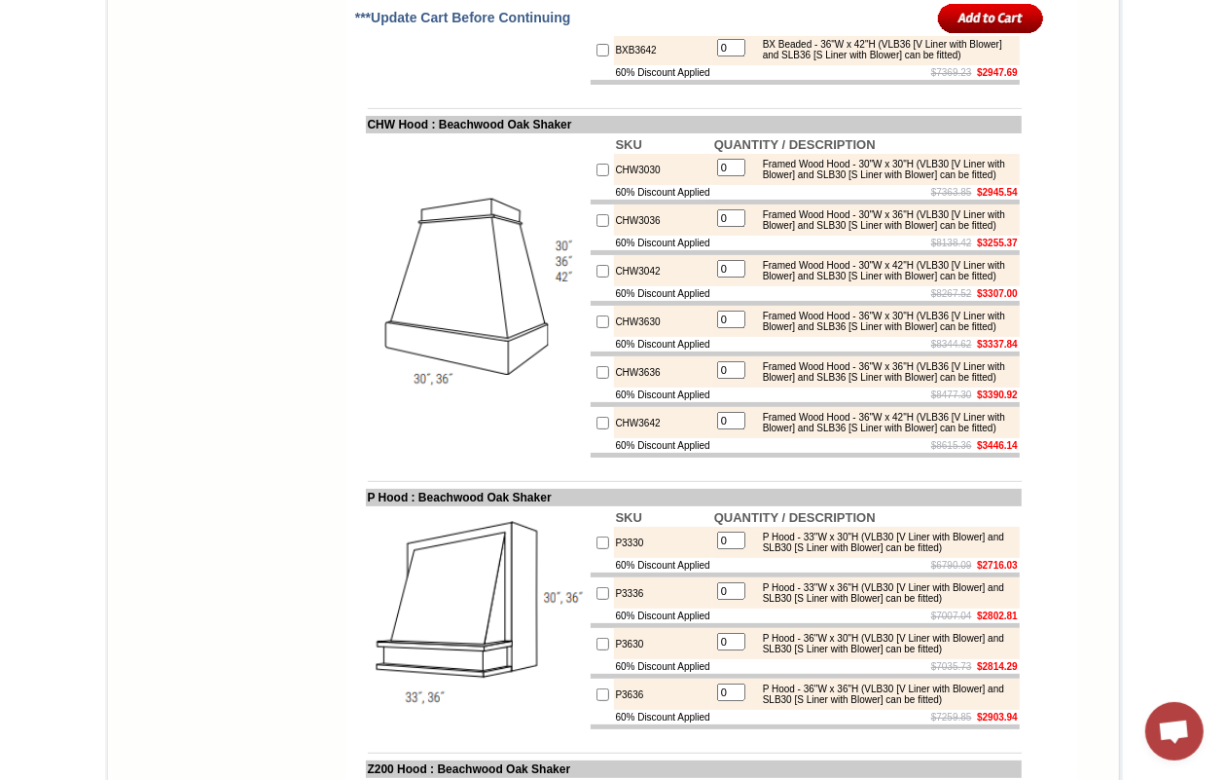
scroll to position [9810, 0]
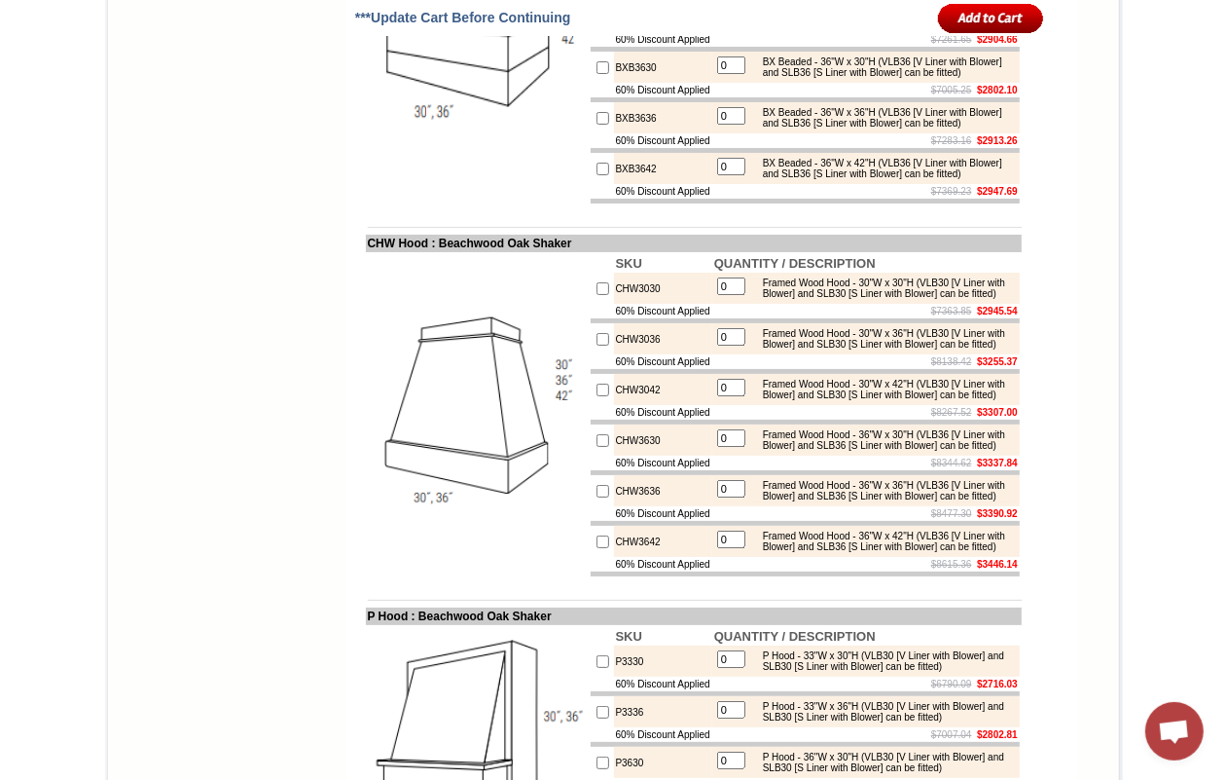
click at [550, 205] on td at bounding box center [477, 42] width 223 height 326
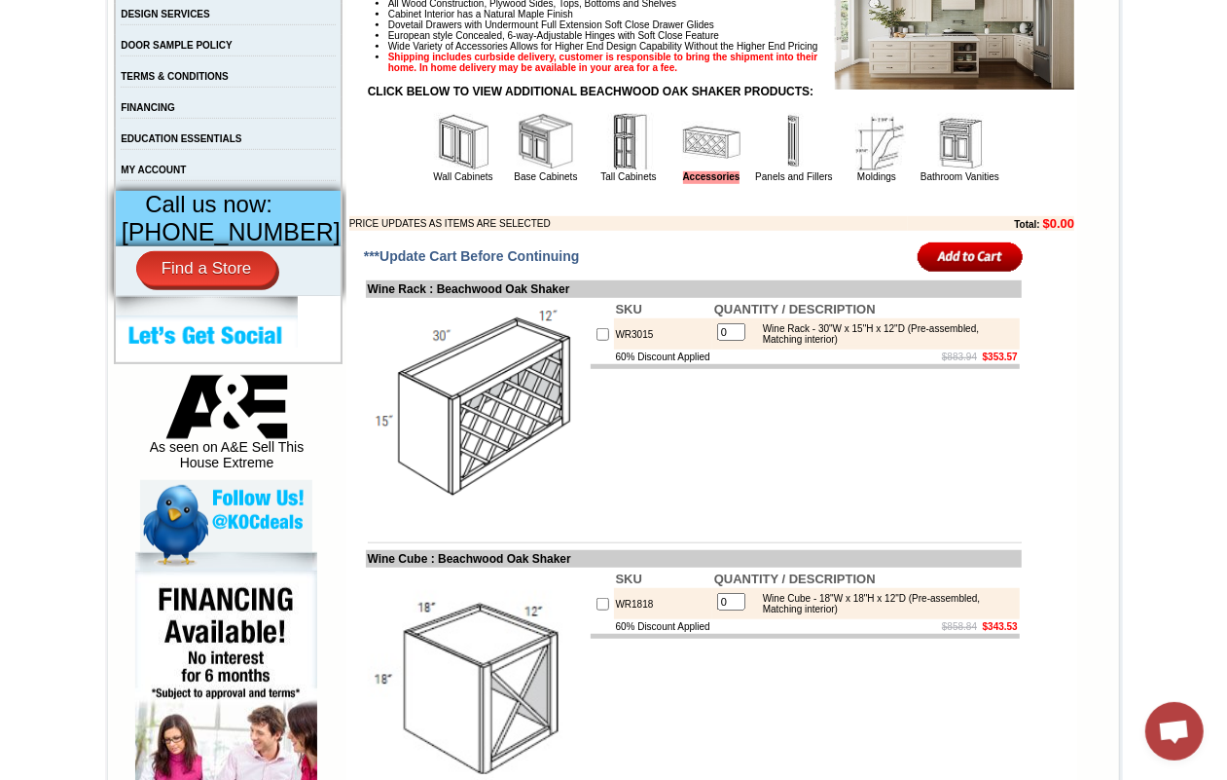
scroll to position [490, 0]
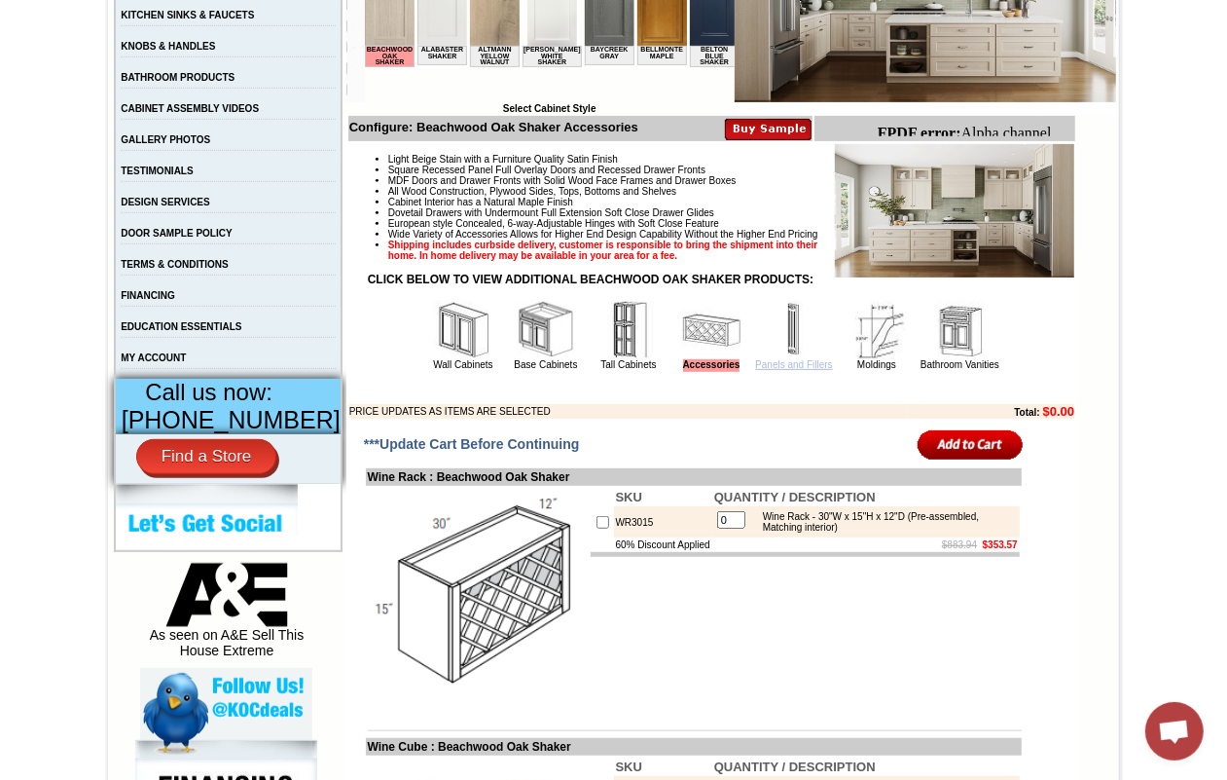
click at [796, 370] on link "Panels and Fillers" at bounding box center [793, 364] width 77 height 11
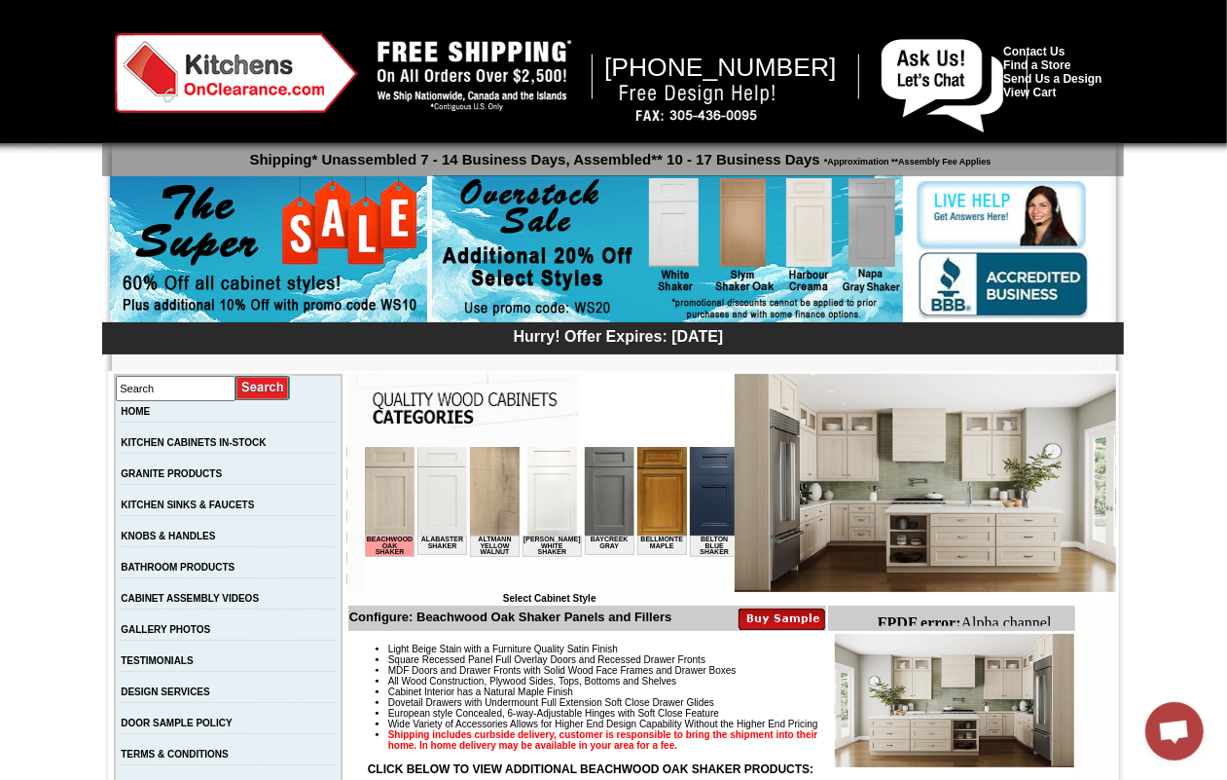
scroll to position [365, 0]
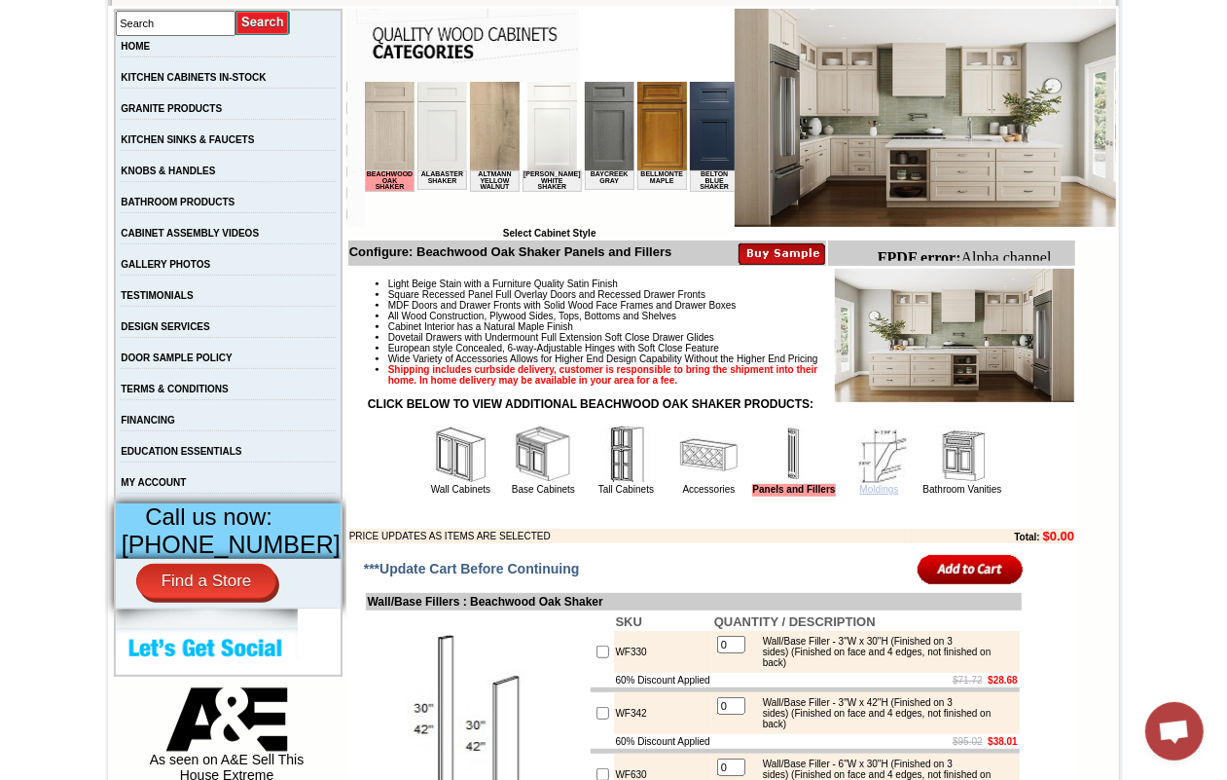
click at [860, 494] on link "Moldings" at bounding box center [879, 489] width 39 height 11
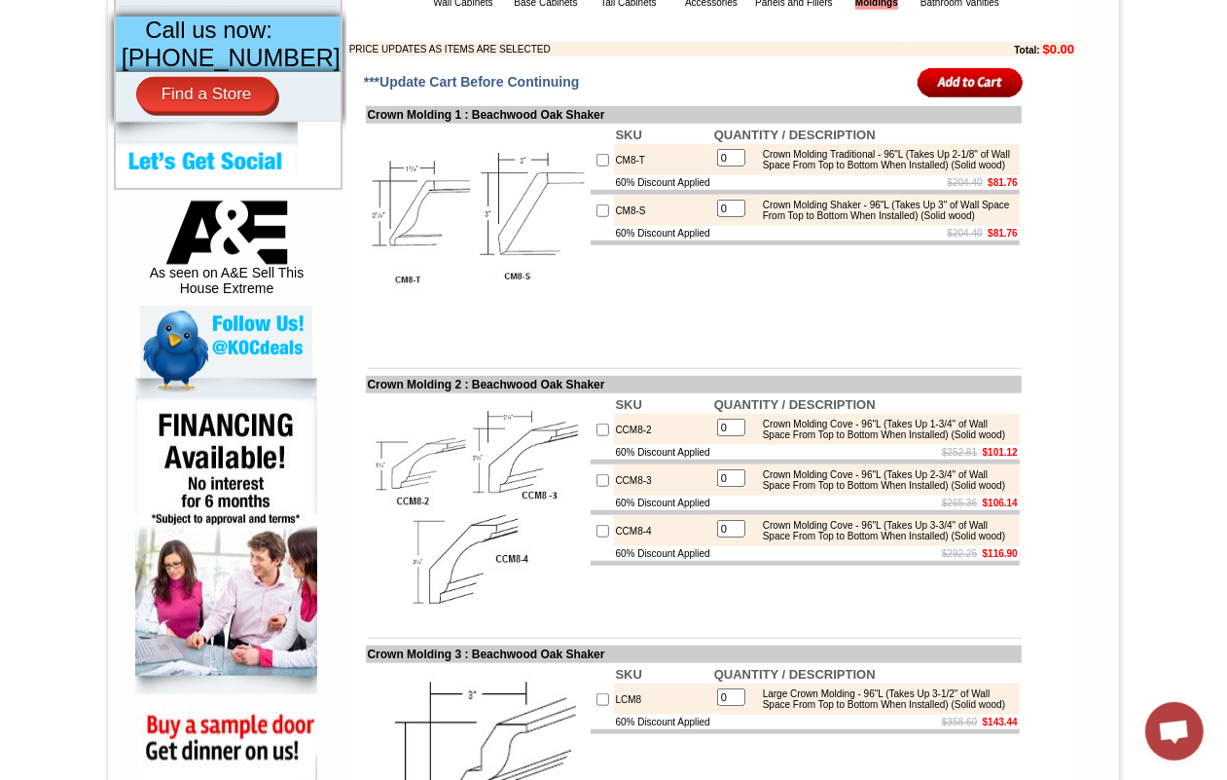
scroll to position [973, 0]
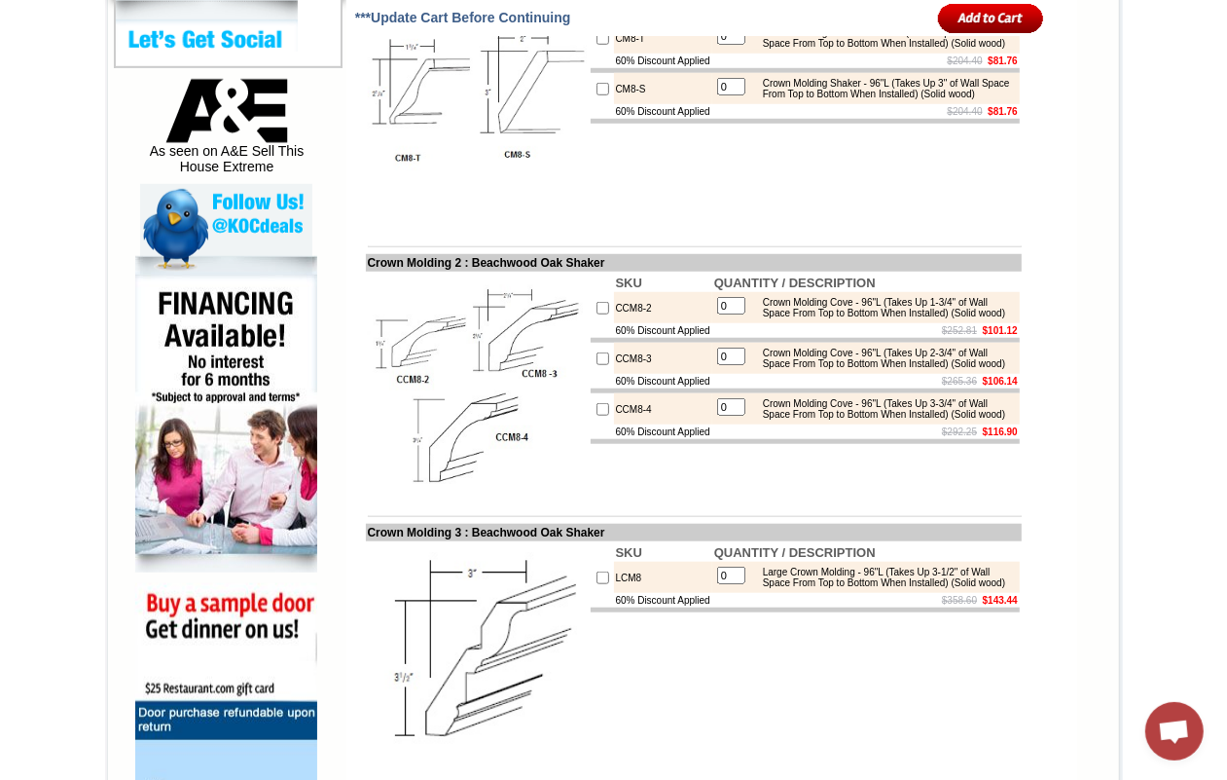
click at [614, 323] on td "CCM8-2" at bounding box center [663, 307] width 98 height 31
copy td "CCM8"
